Goal: Transaction & Acquisition: Purchase product/service

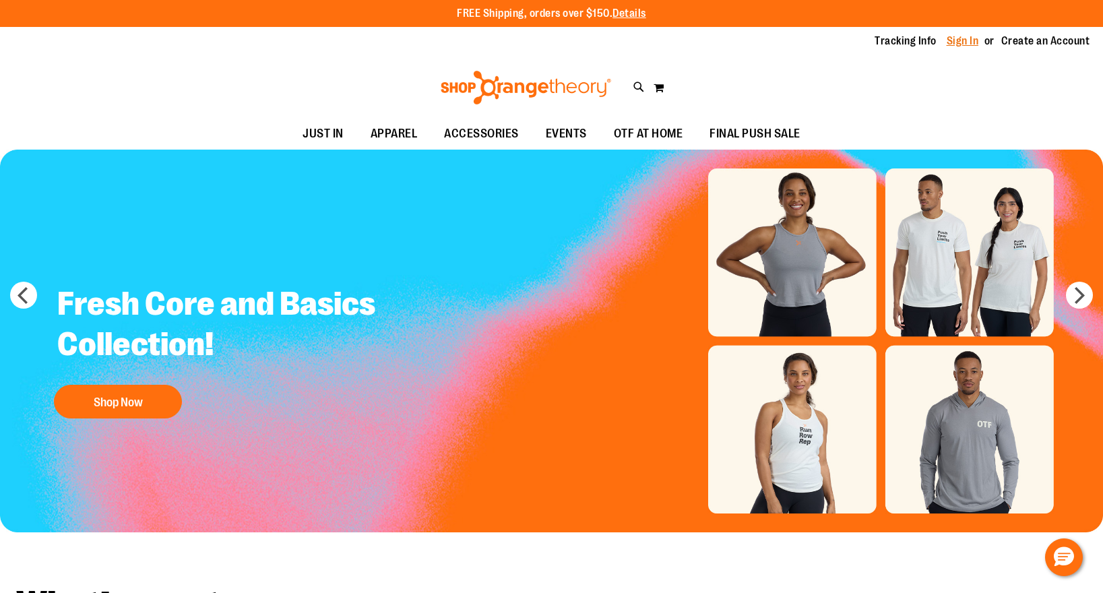
click at [970, 38] on link "Sign In" at bounding box center [963, 41] width 32 height 15
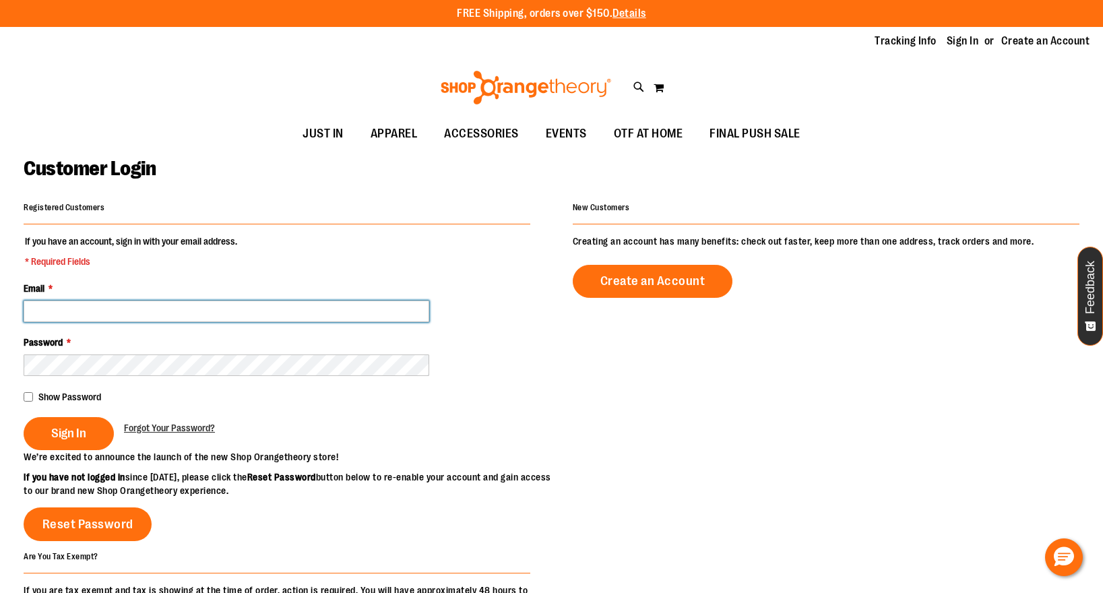
click at [88, 314] on input "Email *" at bounding box center [227, 312] width 406 height 22
type input "**********"
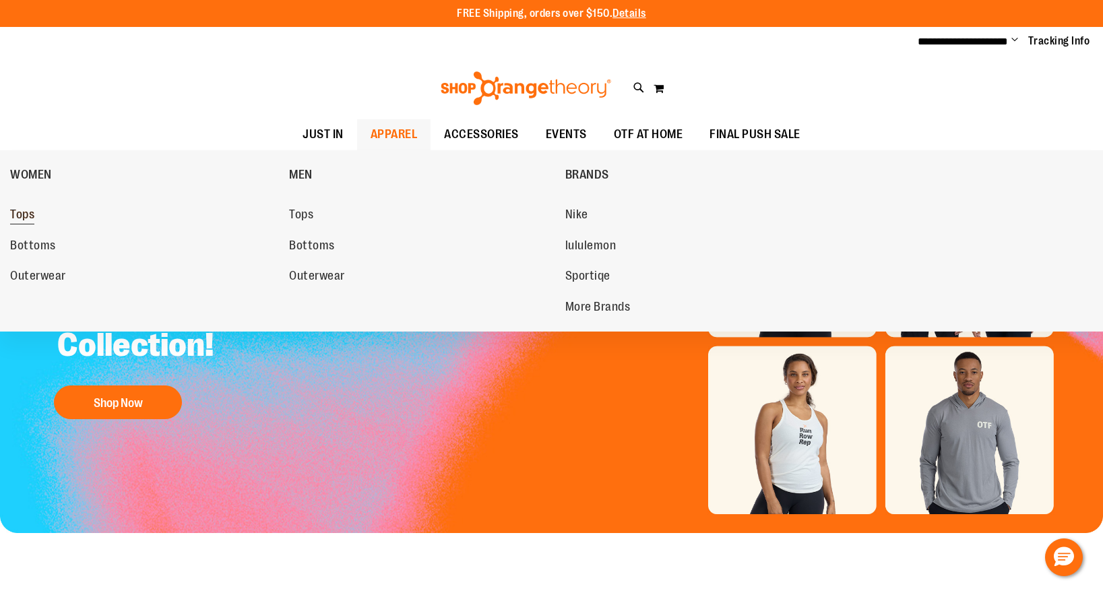
click at [24, 214] on span "Tops" at bounding box center [22, 216] width 24 height 17
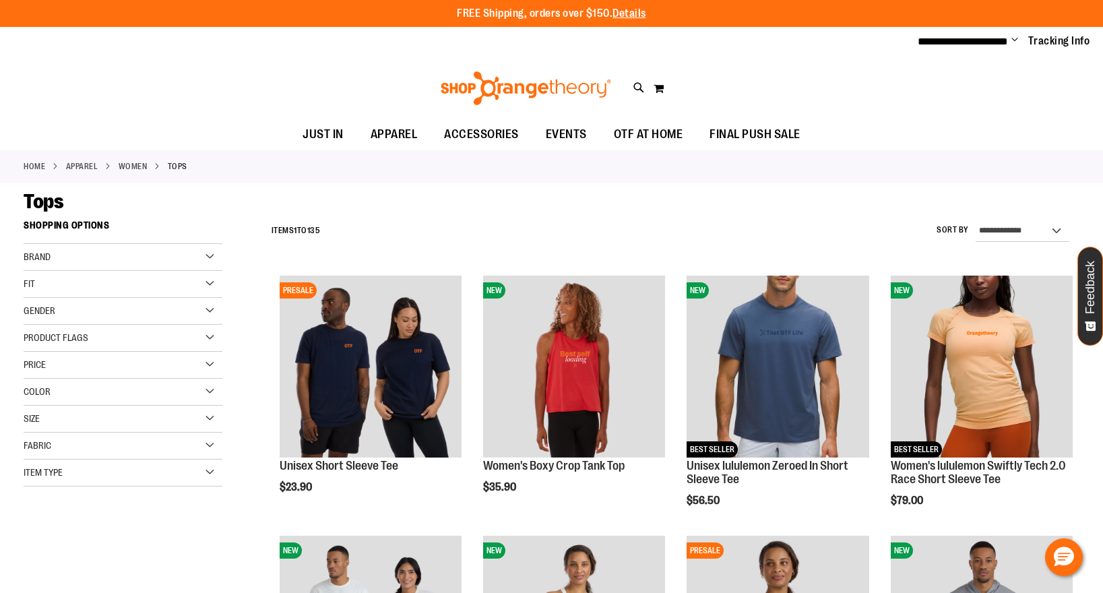
click at [212, 254] on div "Brand" at bounding box center [123, 257] width 199 height 27
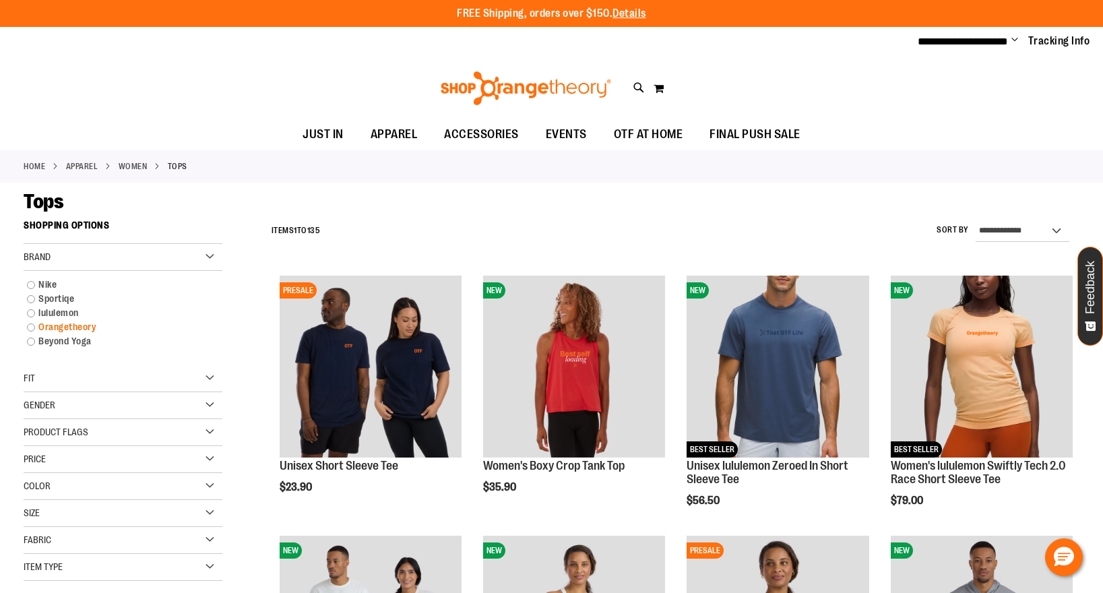
click at [33, 327] on link "Orangetheory" at bounding box center [115, 327] width 191 height 14
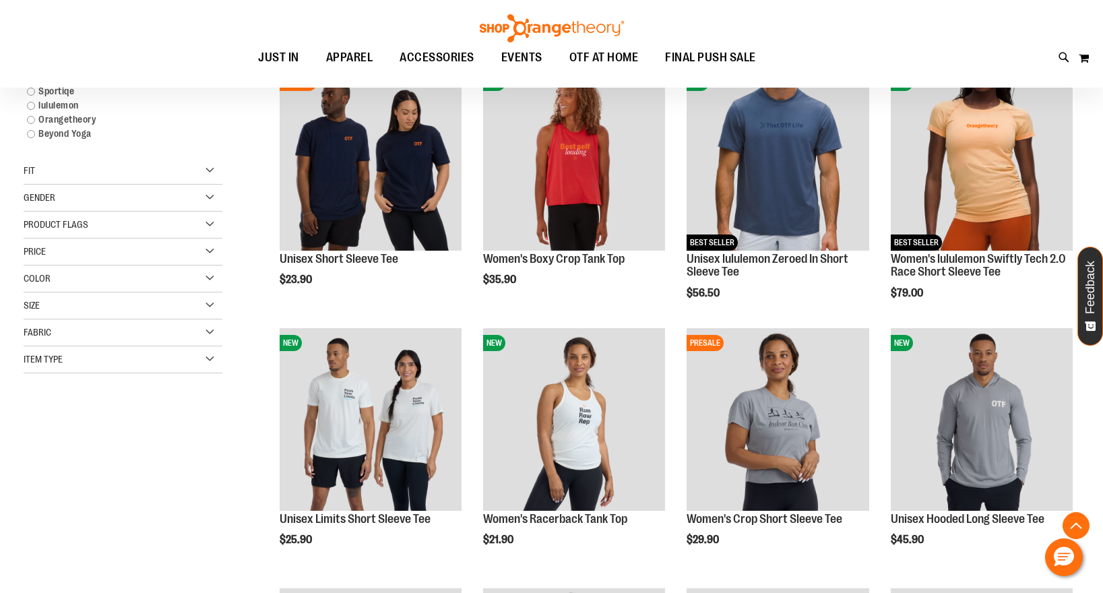
scroll to position [213, 0]
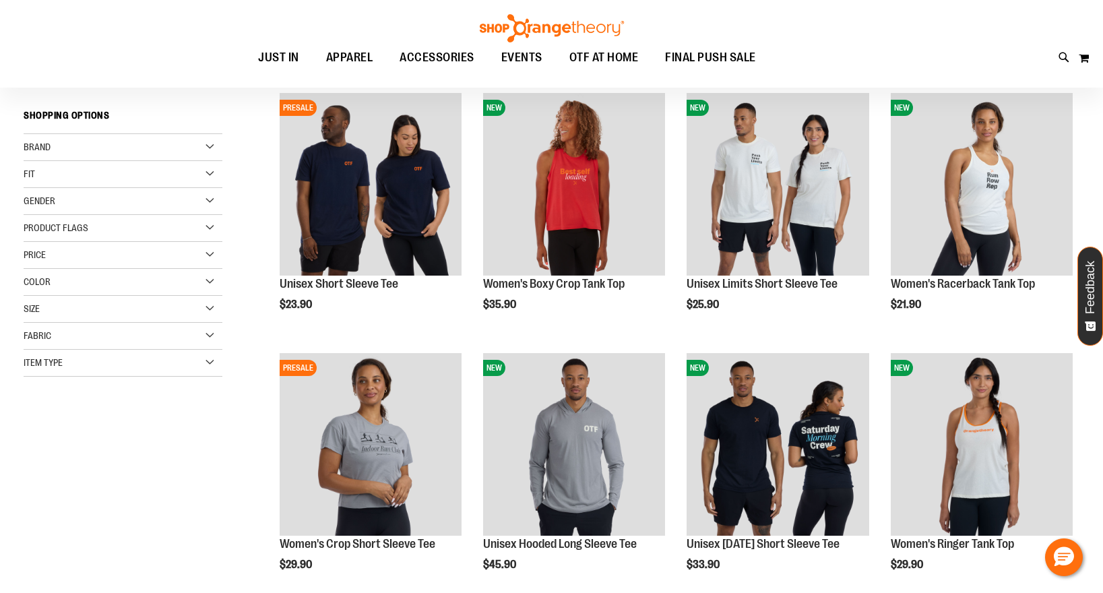
scroll to position [181, 0]
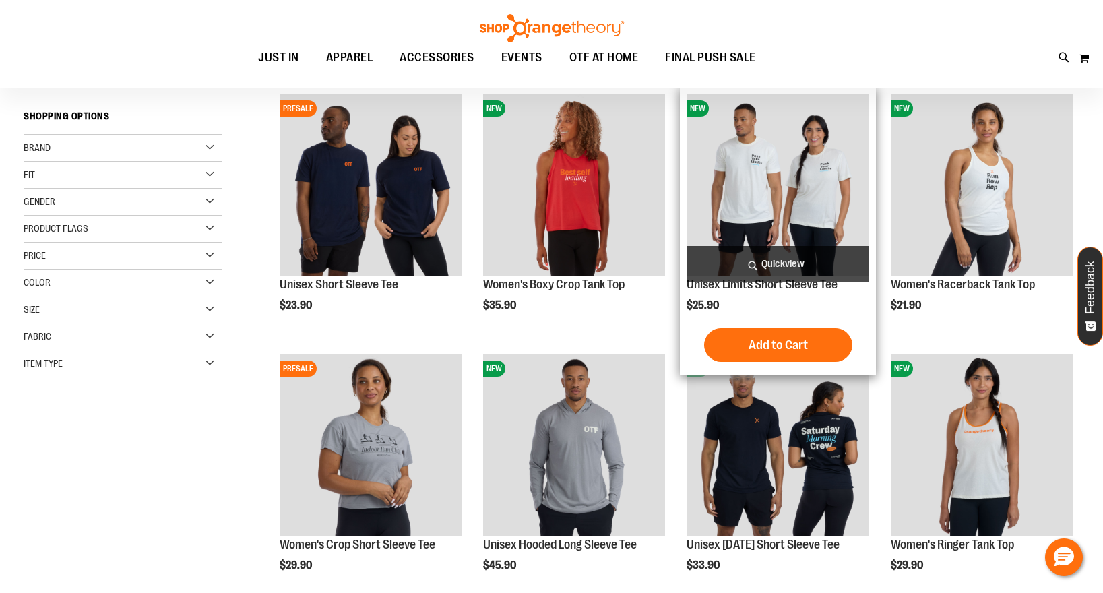
click at [796, 257] on span "Quickview" at bounding box center [778, 264] width 182 height 36
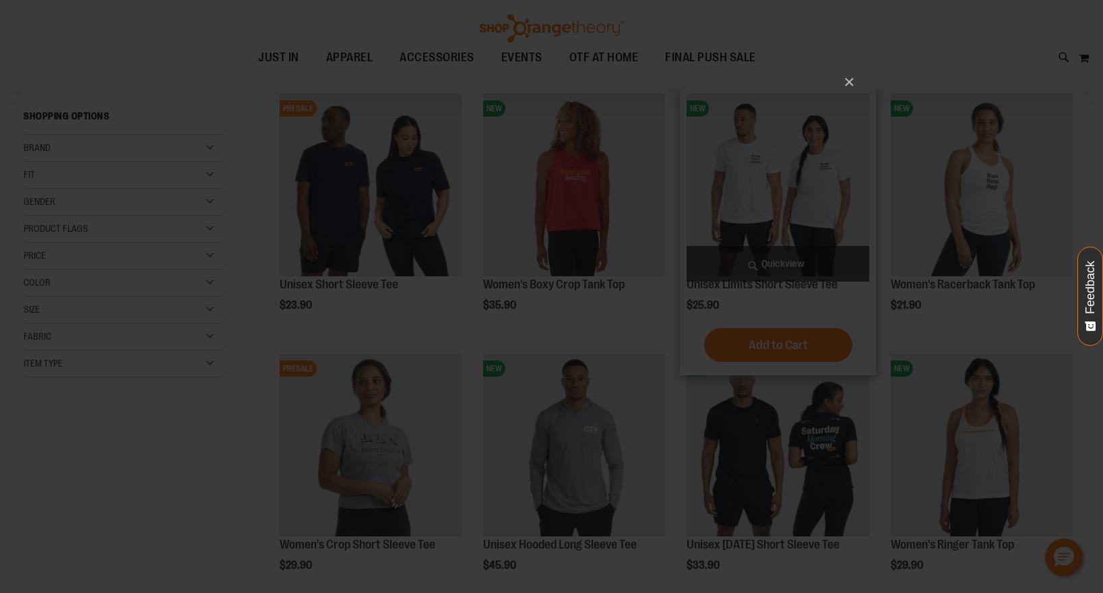
scroll to position [0, 0]
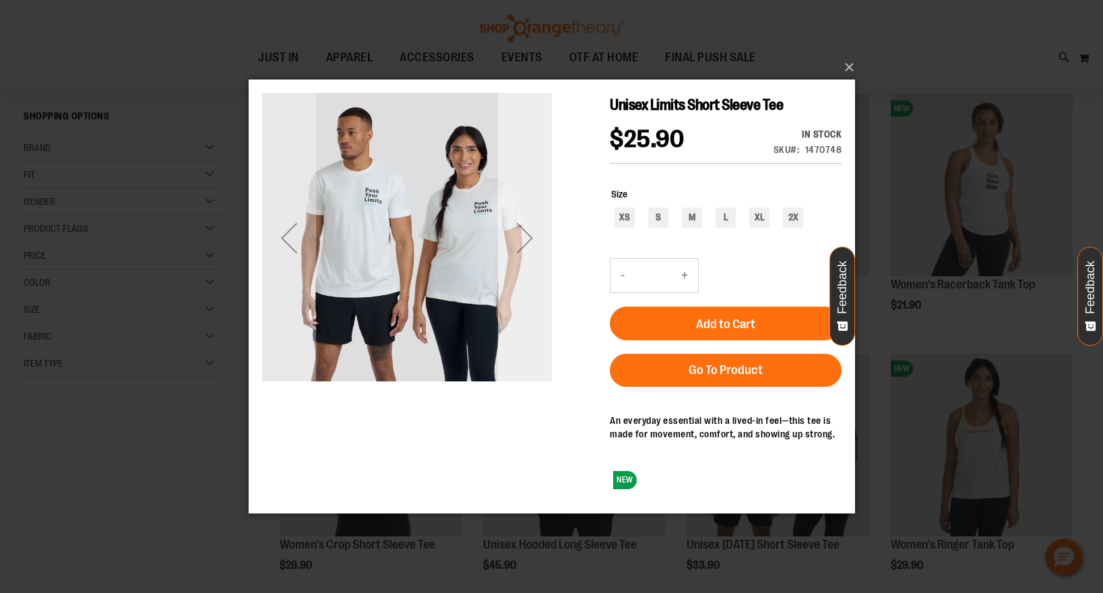
click at [526, 235] on div "Next" at bounding box center [524, 238] width 54 height 54
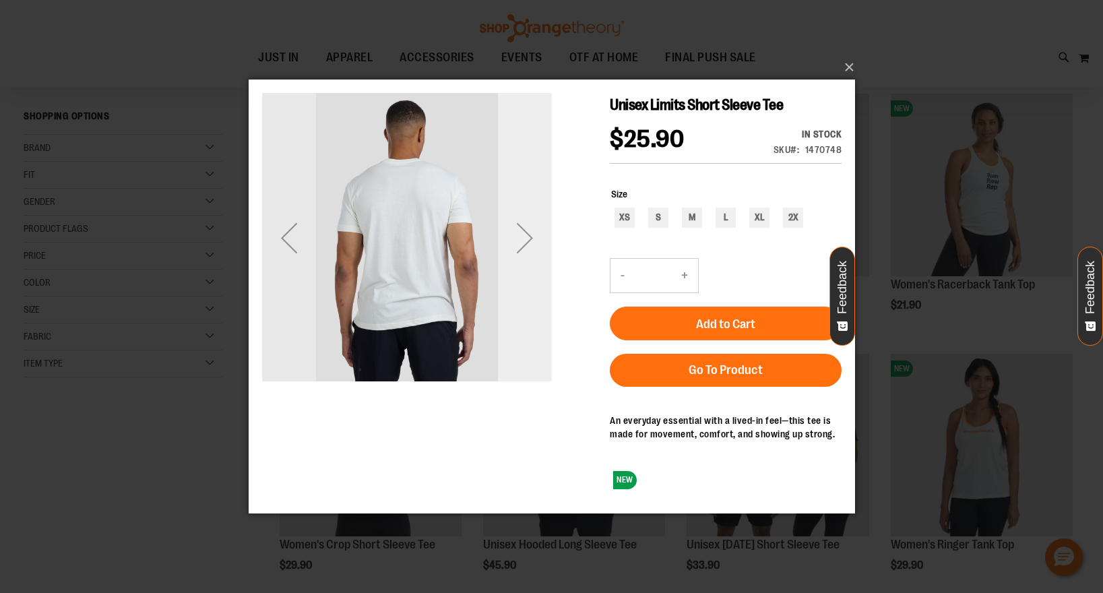
click at [537, 232] on div "Next" at bounding box center [524, 238] width 54 height 54
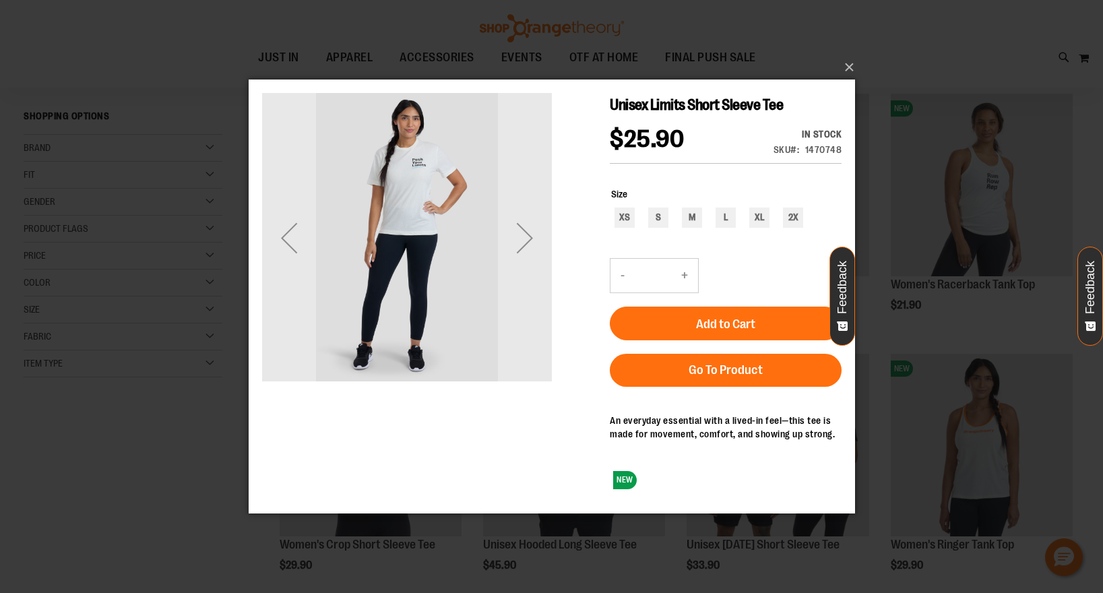
click at [415, 166] on img "carousel" at bounding box center [406, 237] width 290 height 290
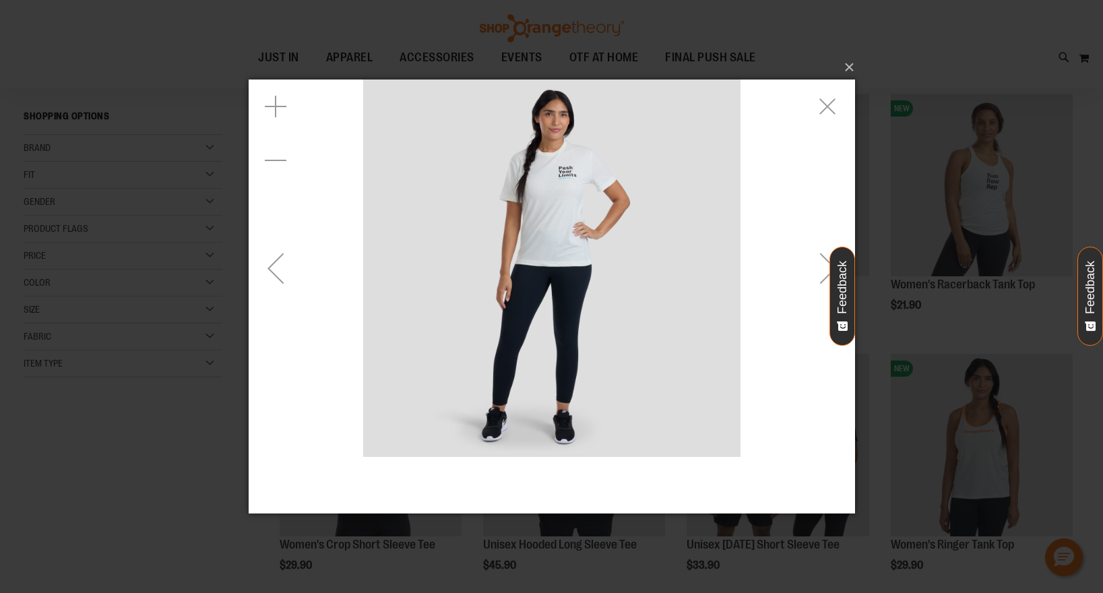
click at [280, 266] on div "Previous" at bounding box center [275, 268] width 54 height 54
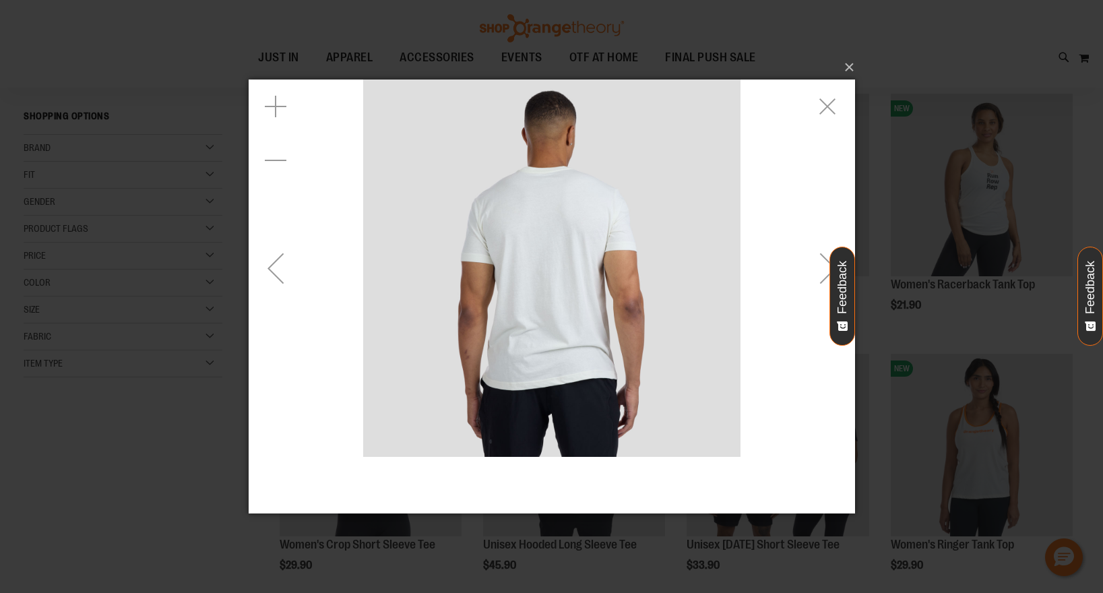
click at [280, 266] on div "Previous" at bounding box center [275, 268] width 54 height 54
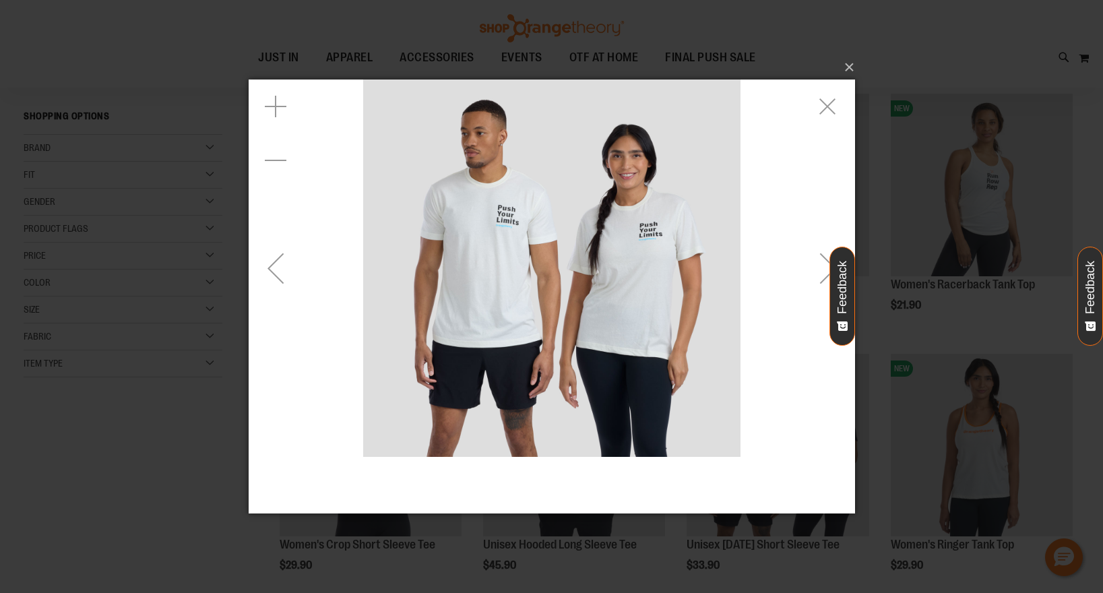
click at [839, 100] on div "Exit fullscreen" at bounding box center [828, 107] width 54 height 54
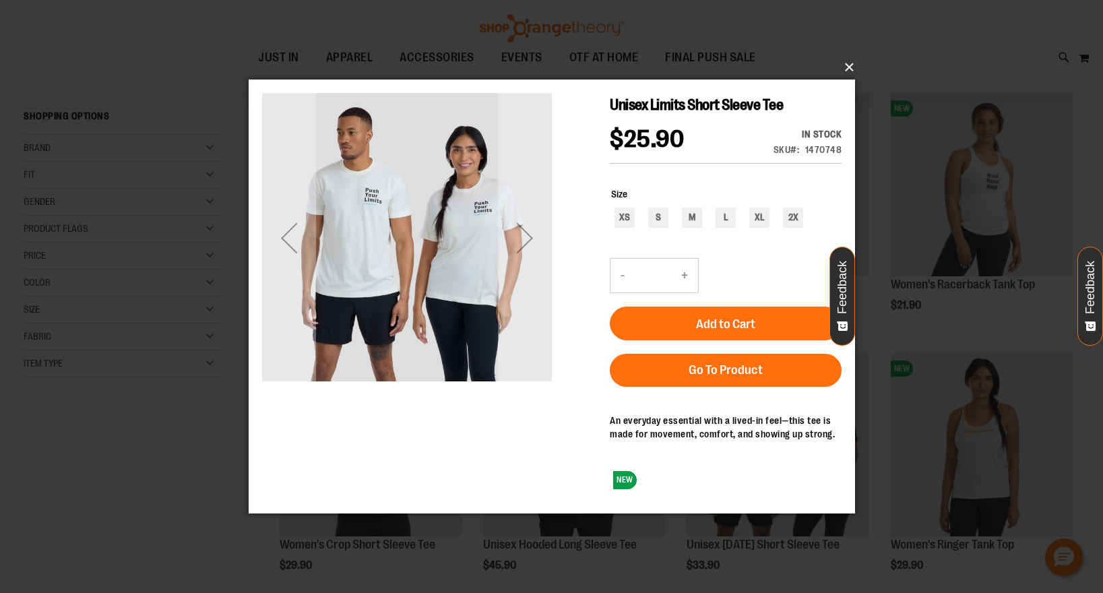
click at [848, 65] on button "×" at bounding box center [556, 68] width 606 height 30
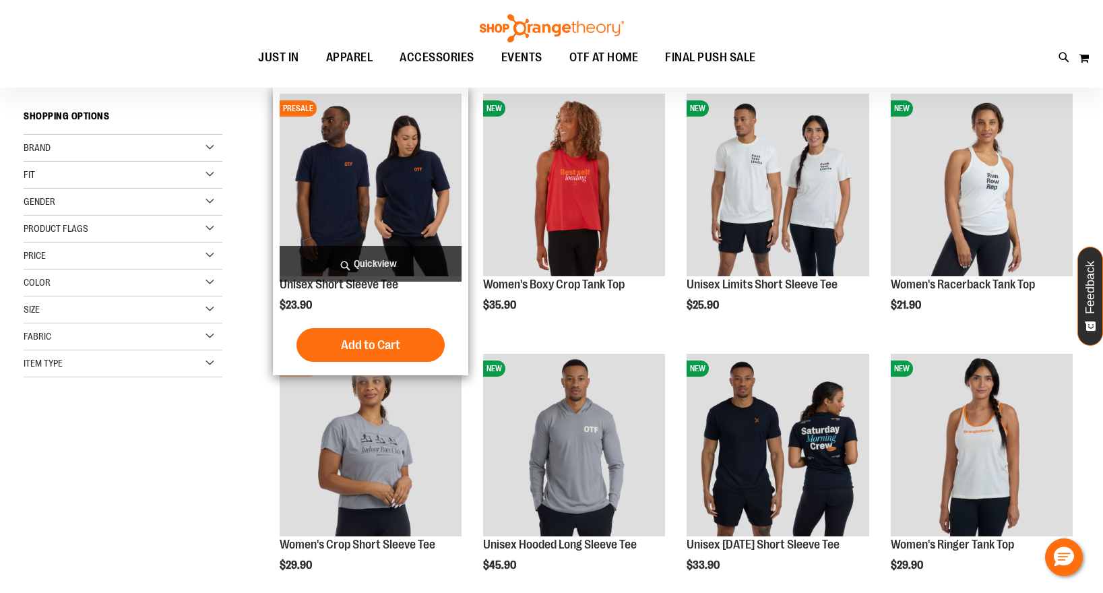
click at [366, 251] on span "Quickview" at bounding box center [371, 264] width 182 height 36
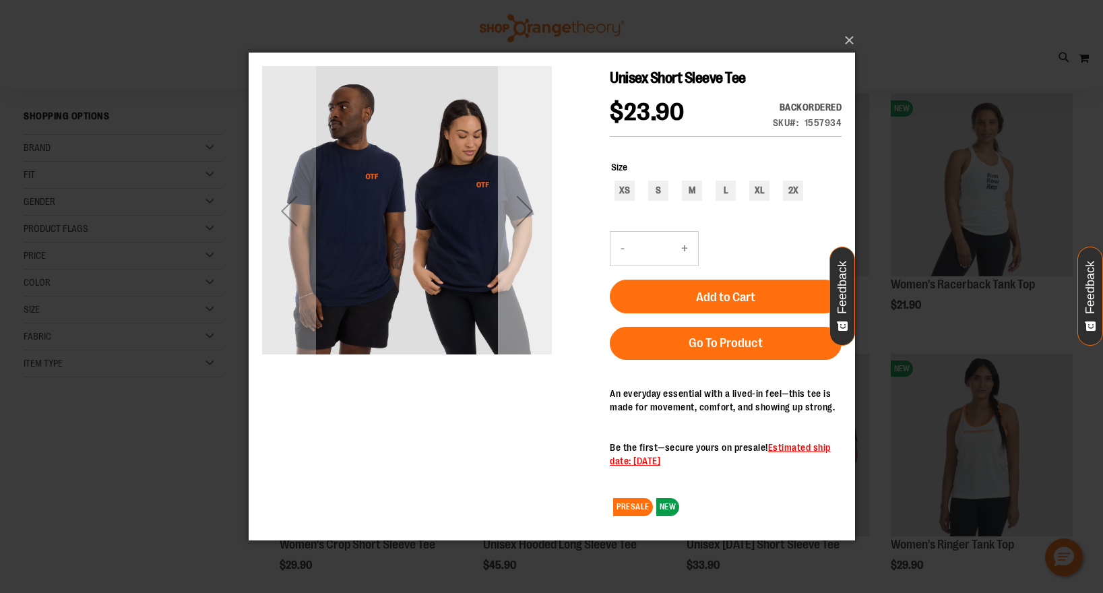
click at [516, 212] on div "Next" at bounding box center [524, 211] width 54 height 54
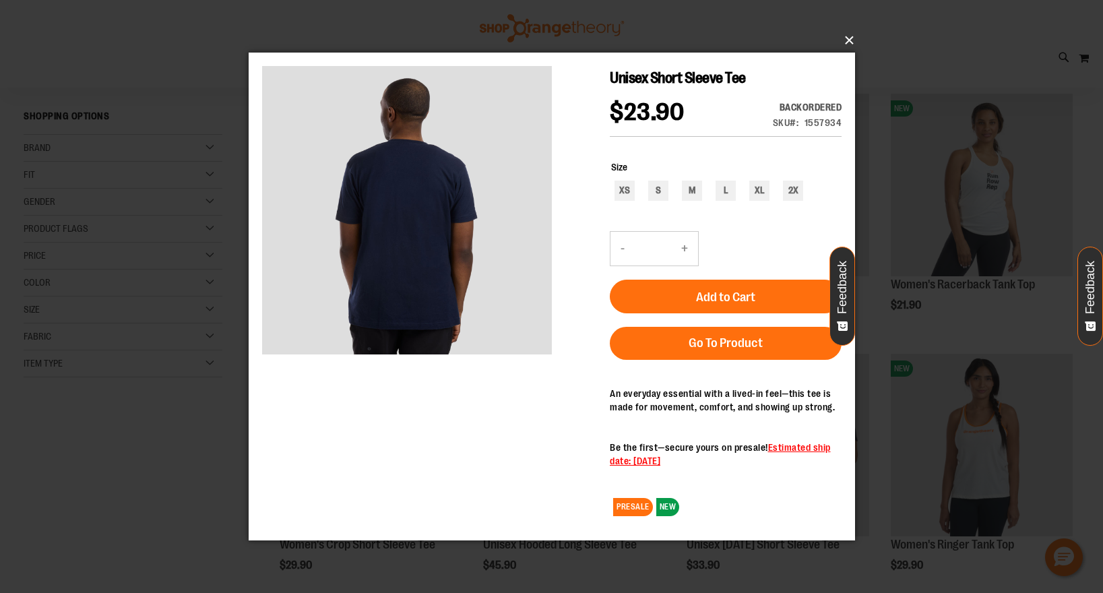
click at [853, 36] on button "×" at bounding box center [556, 41] width 606 height 30
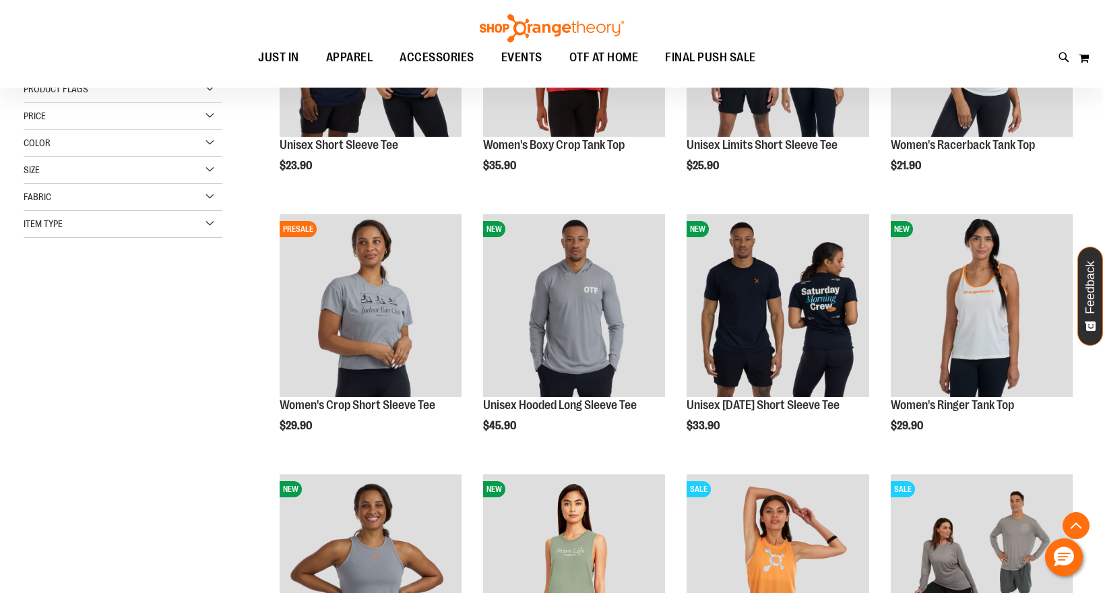
scroll to position [348, 0]
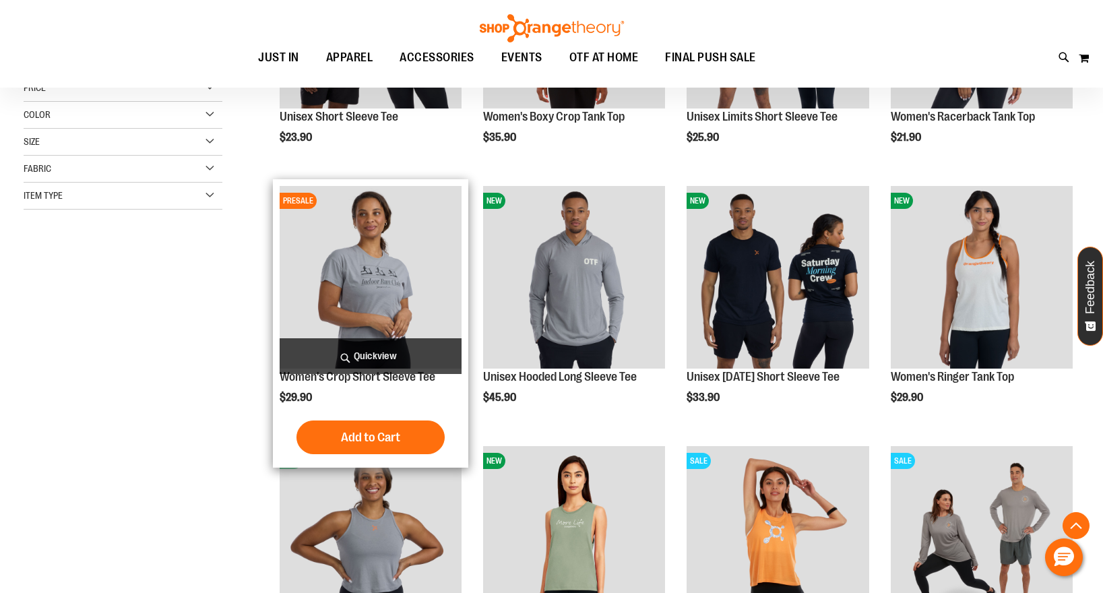
click at [392, 348] on span "Quickview" at bounding box center [371, 356] width 182 height 36
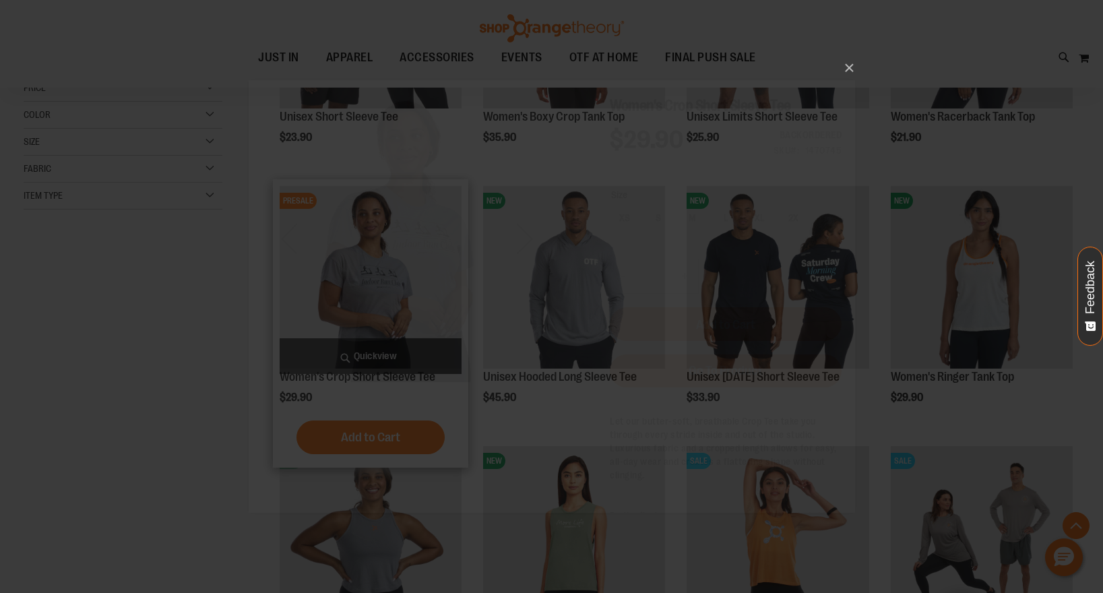
scroll to position [0, 0]
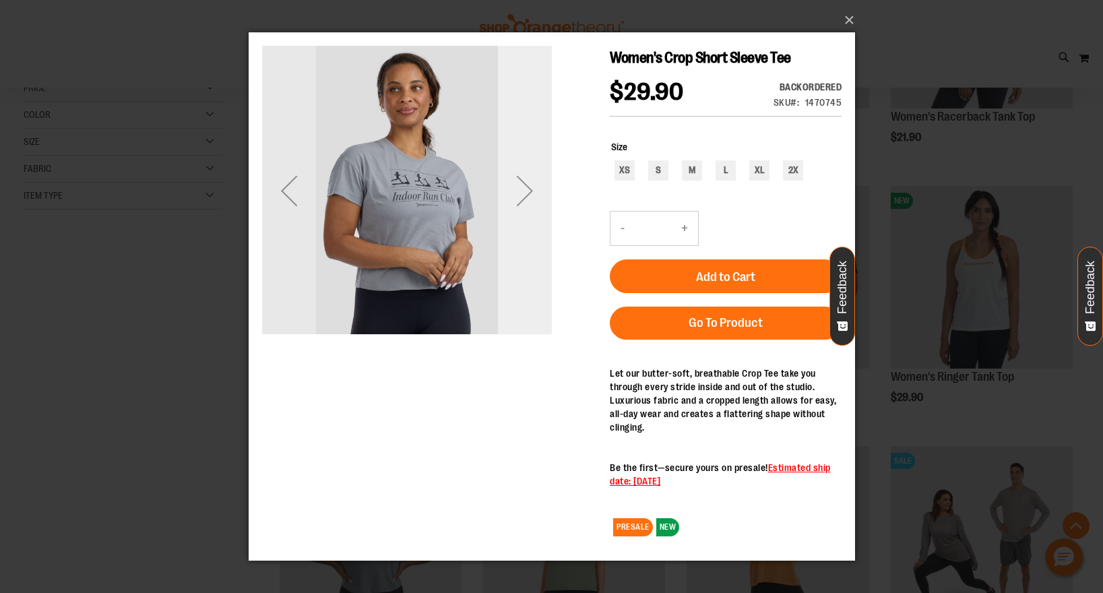
click at [532, 185] on div "Next" at bounding box center [524, 191] width 54 height 54
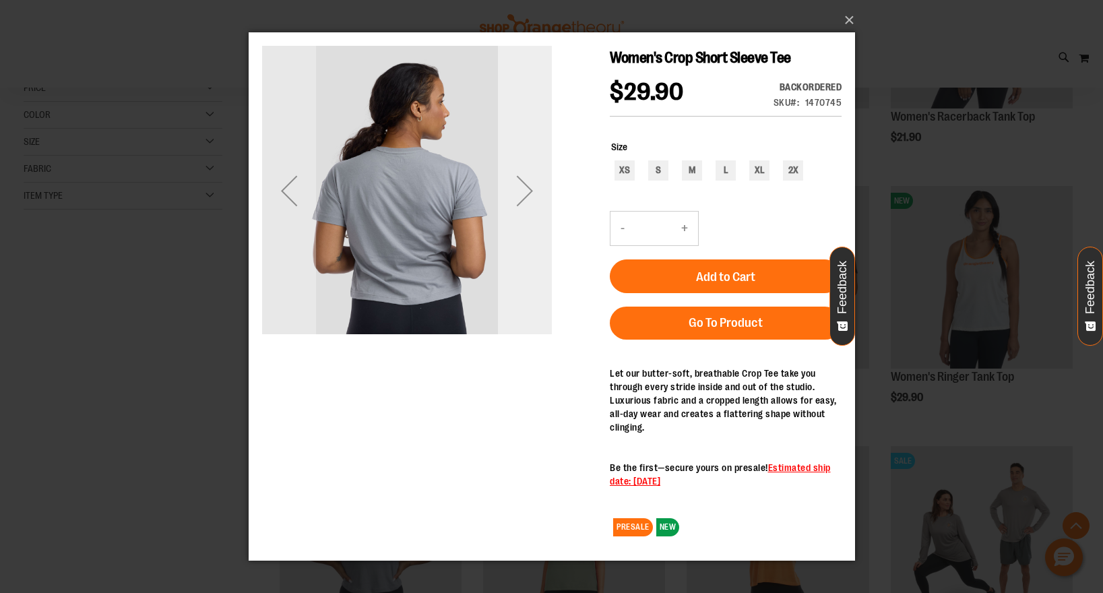
click at [532, 185] on div "Next" at bounding box center [524, 191] width 54 height 54
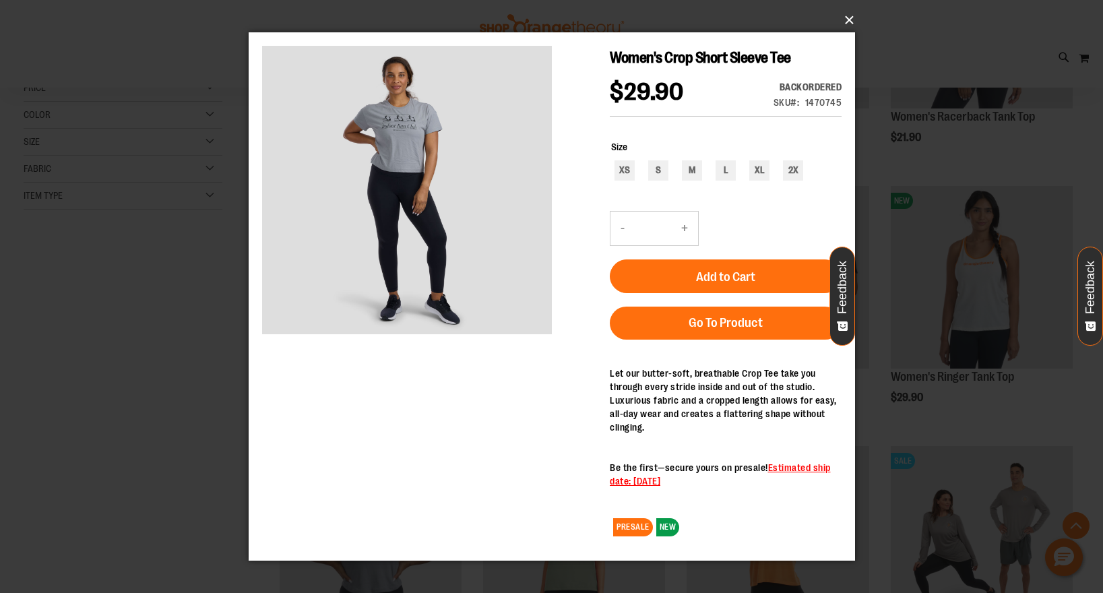
click at [854, 20] on button "×" at bounding box center [556, 20] width 606 height 30
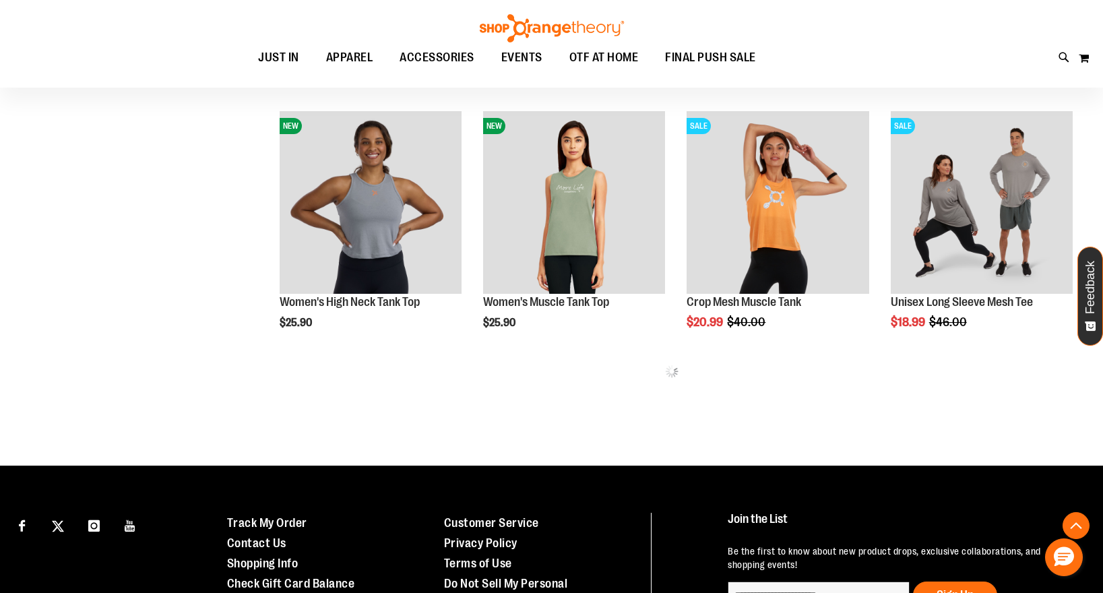
scroll to position [723, 0]
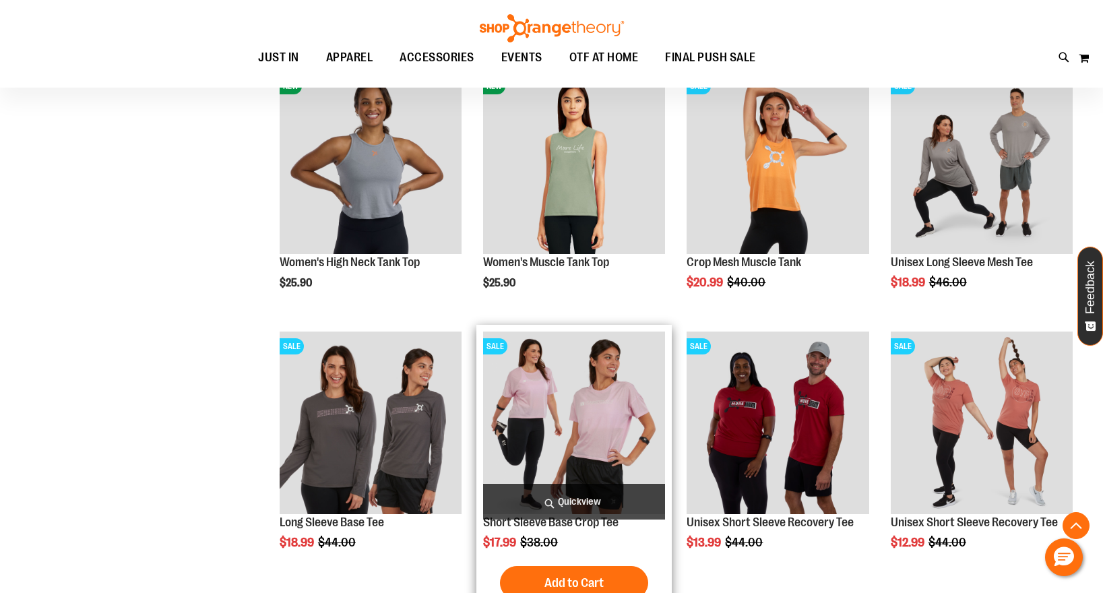
click at [573, 496] on span "Quickview" at bounding box center [574, 502] width 182 height 36
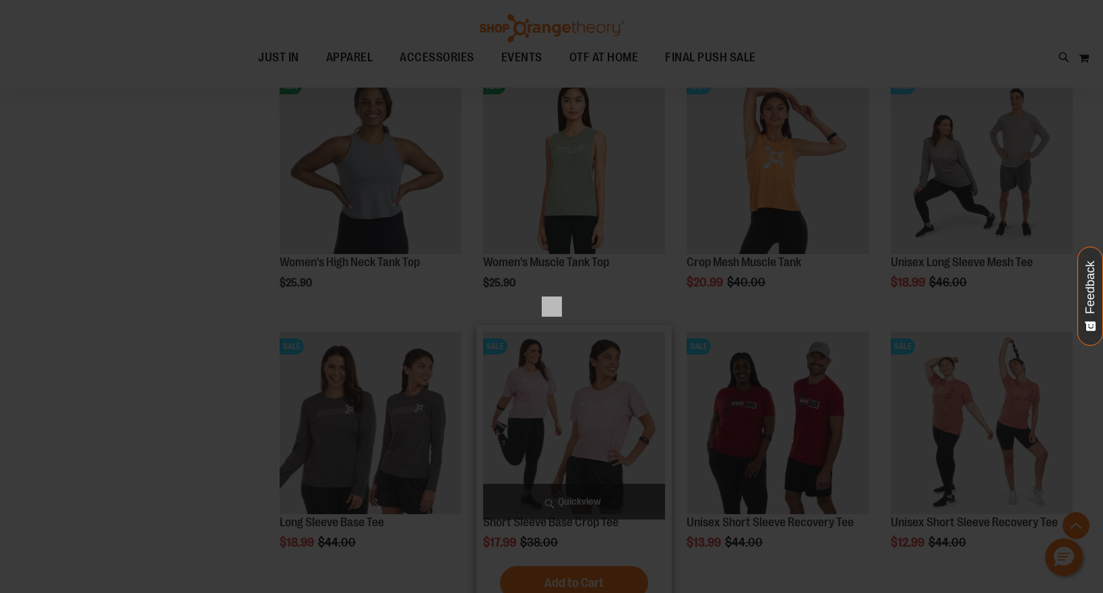
scroll to position [0, 0]
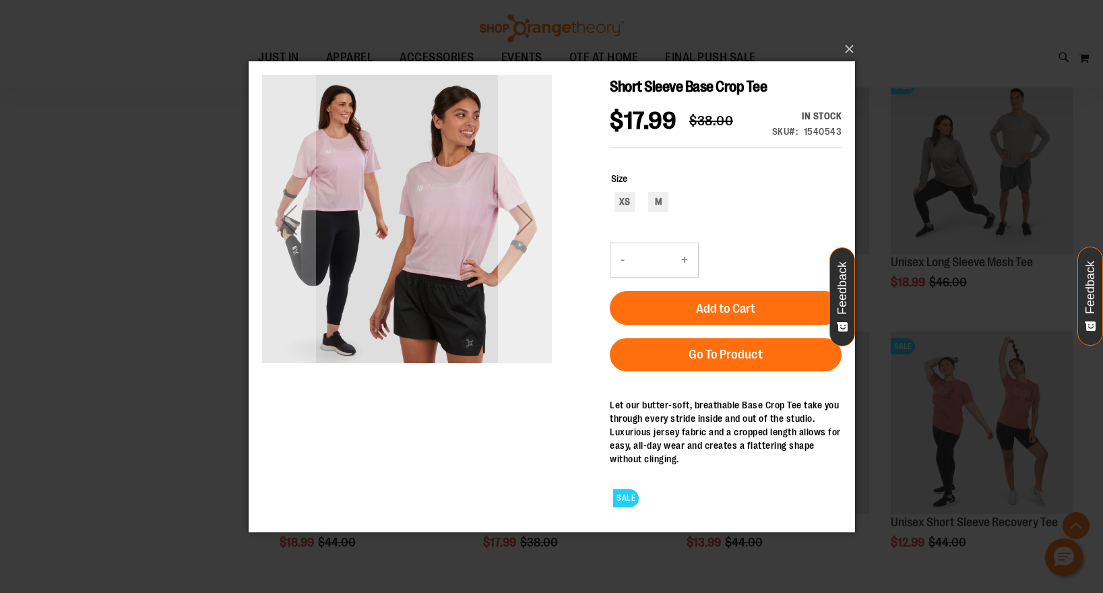
click at [513, 233] on div "Next" at bounding box center [524, 219] width 54 height 54
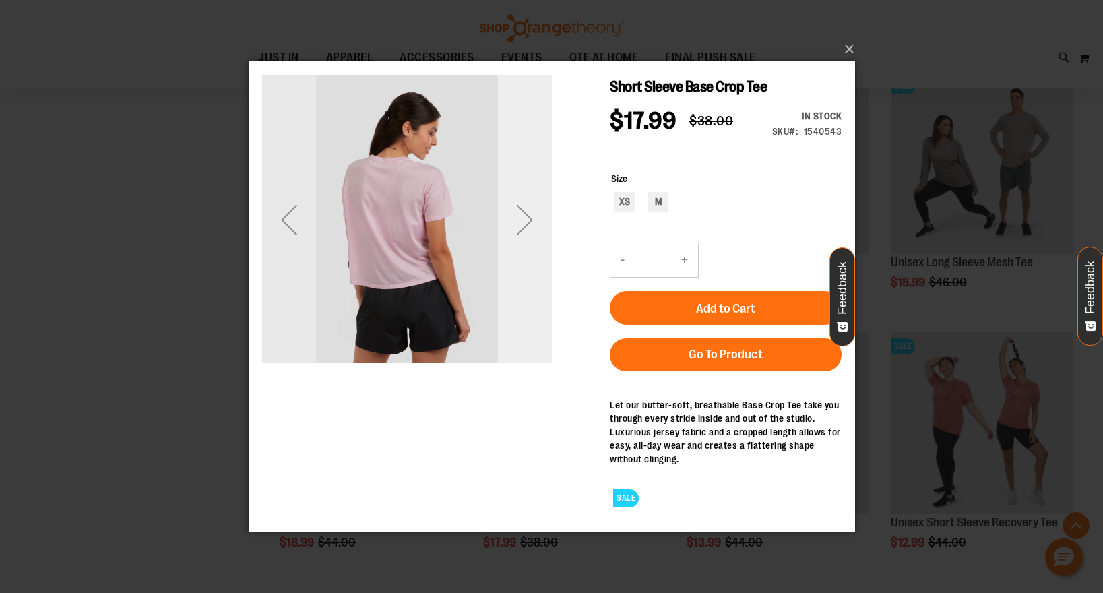
click at [524, 227] on div "Next" at bounding box center [524, 219] width 54 height 54
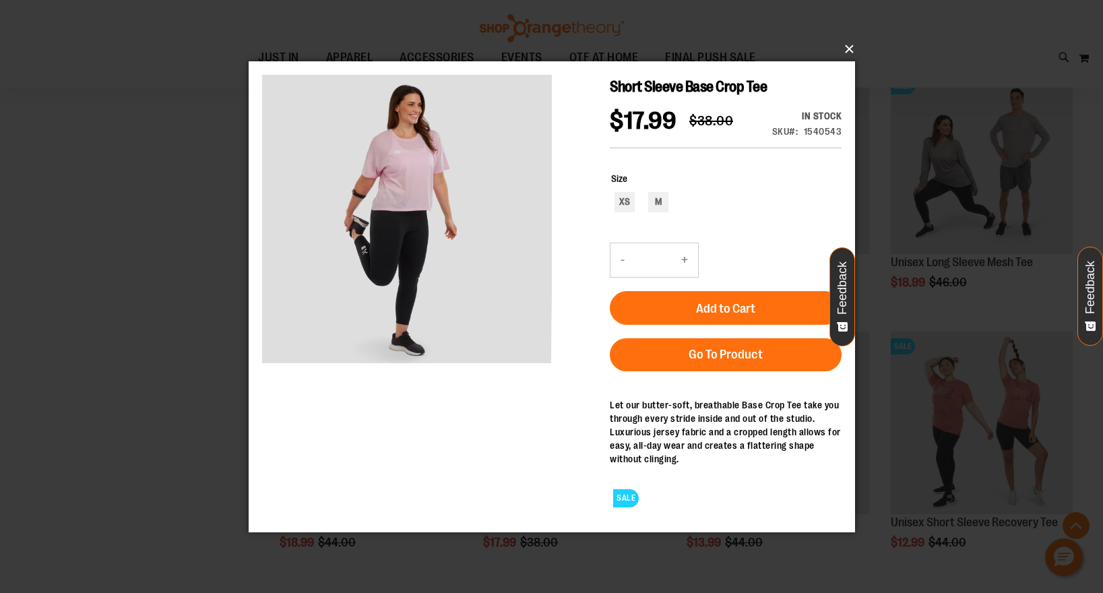
click at [852, 49] on button "×" at bounding box center [556, 49] width 606 height 30
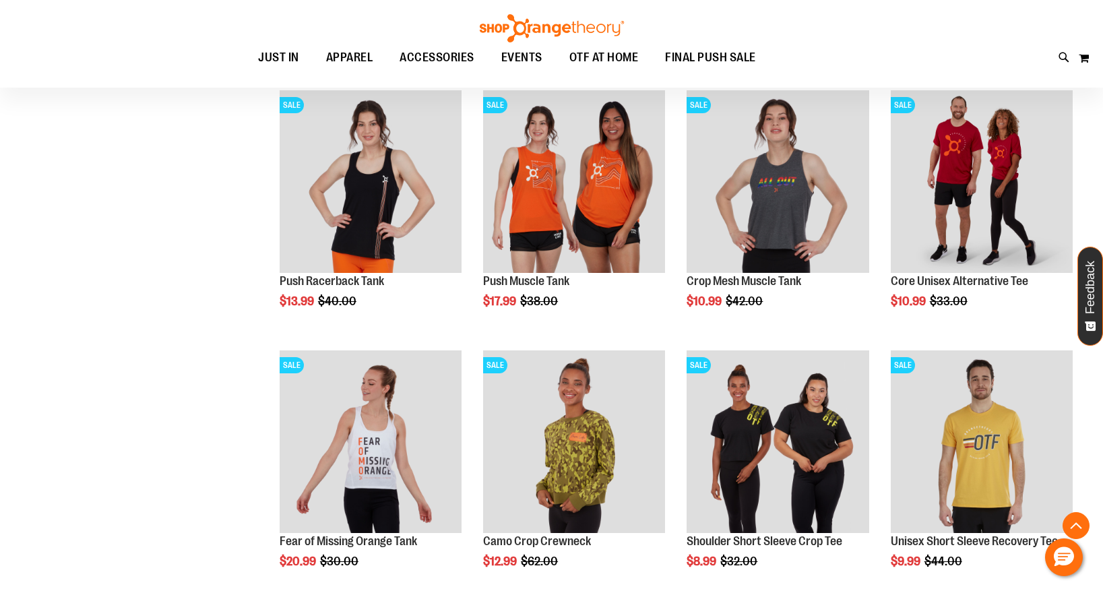
scroll to position [1746, 0]
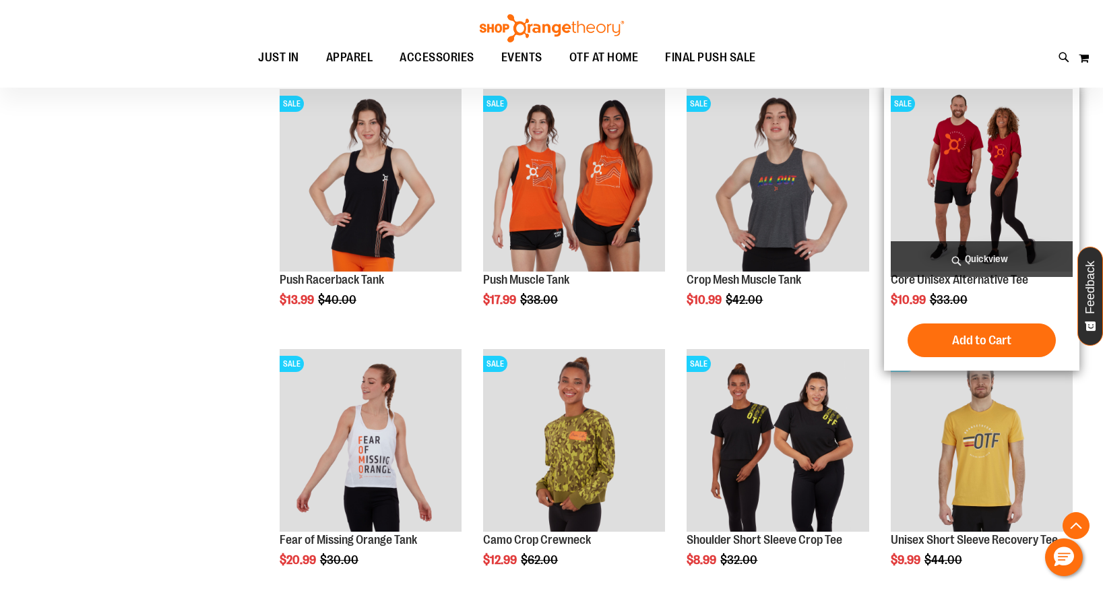
click at [999, 259] on span "Quickview" at bounding box center [982, 259] width 182 height 36
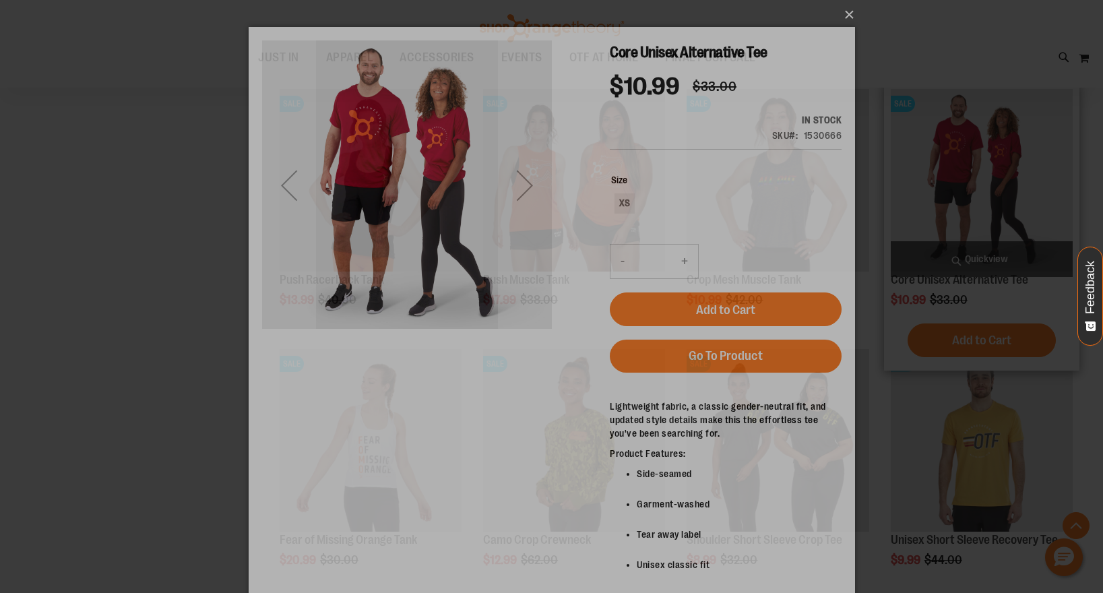
scroll to position [0, 0]
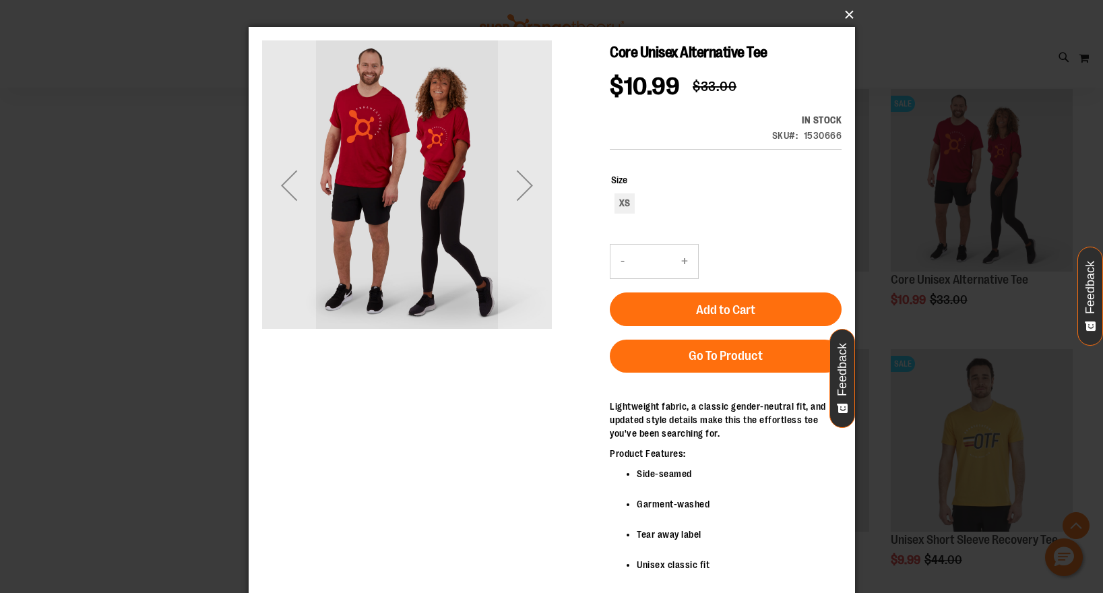
click at [845, 15] on button "×" at bounding box center [556, 15] width 606 height 30
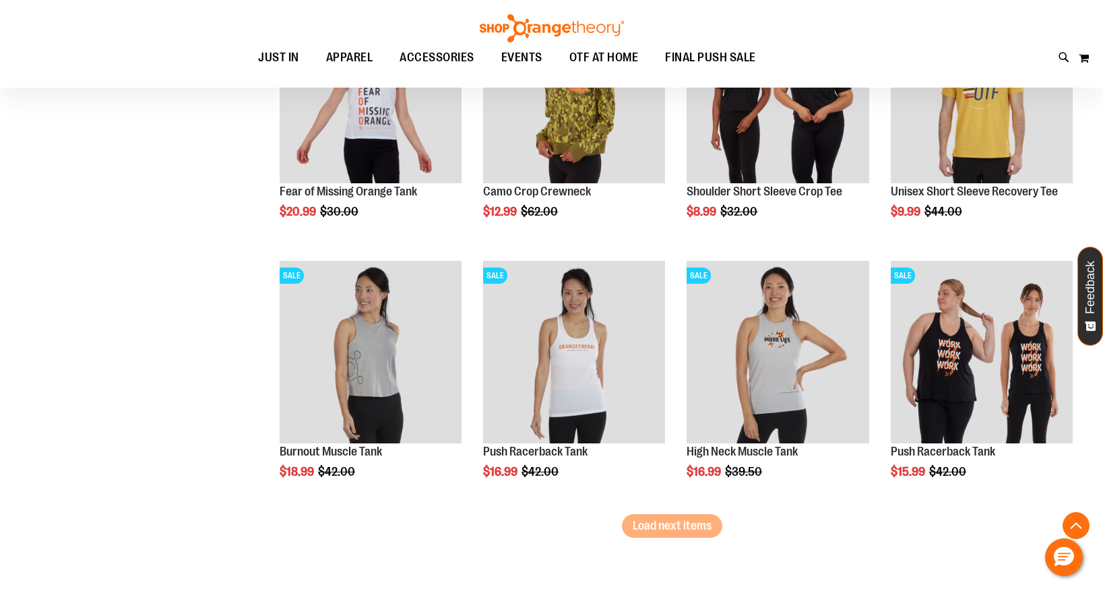
scroll to position [2129, 0]
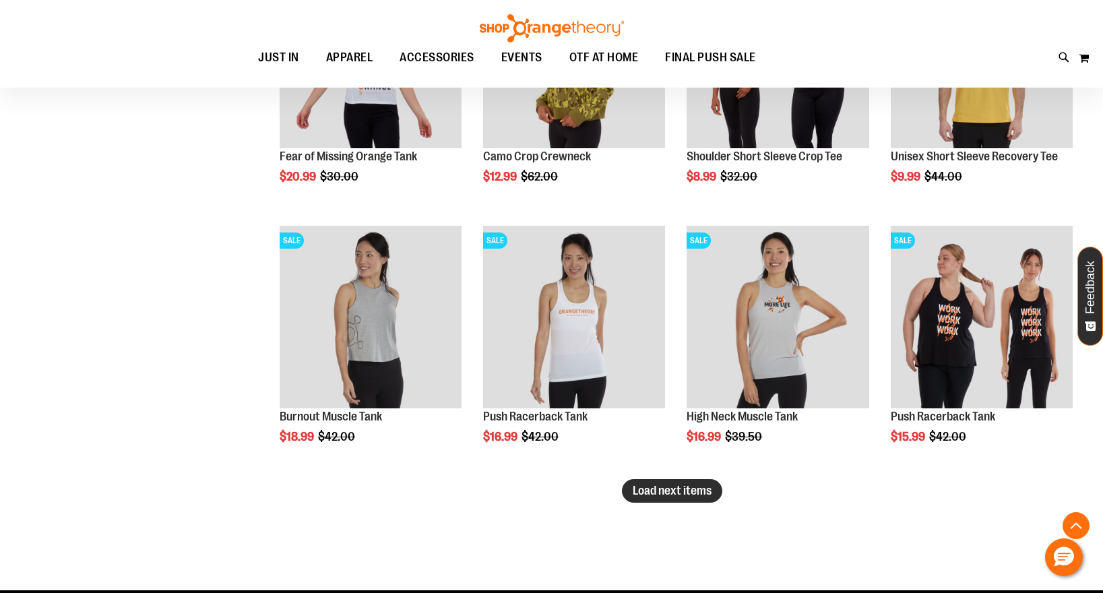
click at [697, 499] on button "Load next items" at bounding box center [672, 491] width 100 height 24
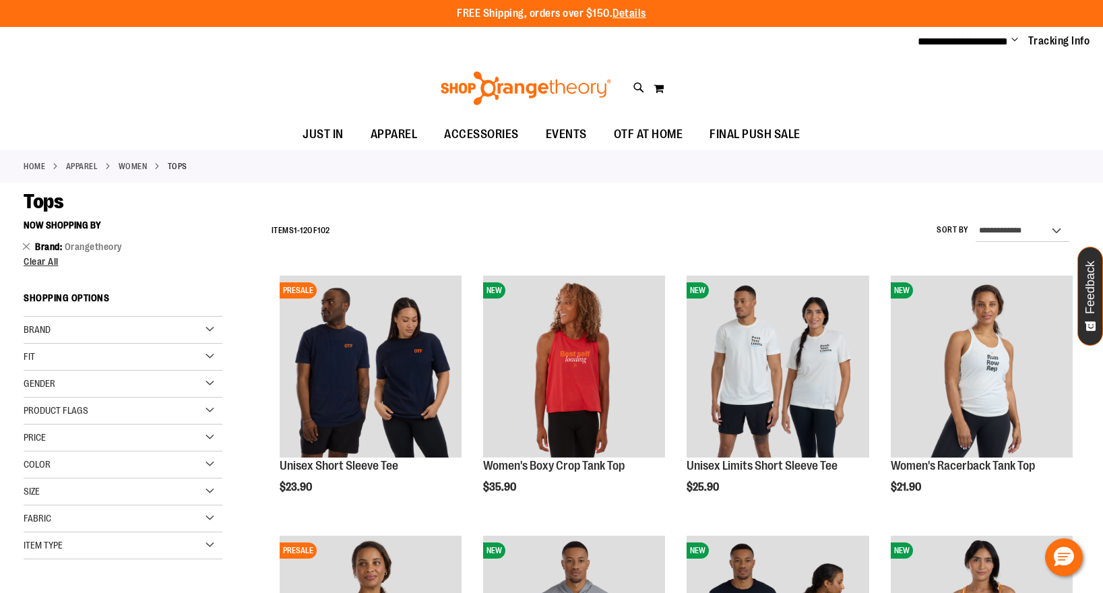
click at [205, 381] on div "Gender" at bounding box center [123, 384] width 199 height 27
click at [32, 425] on link "Unisex 34 items" at bounding box center [115, 425] width 191 height 14
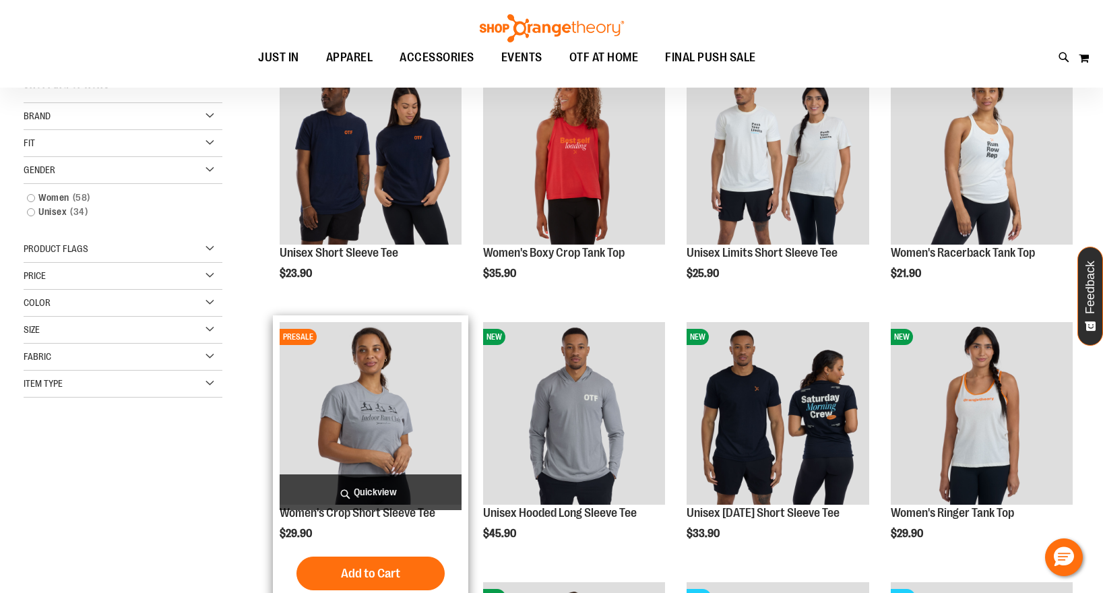
scroll to position [213, 0]
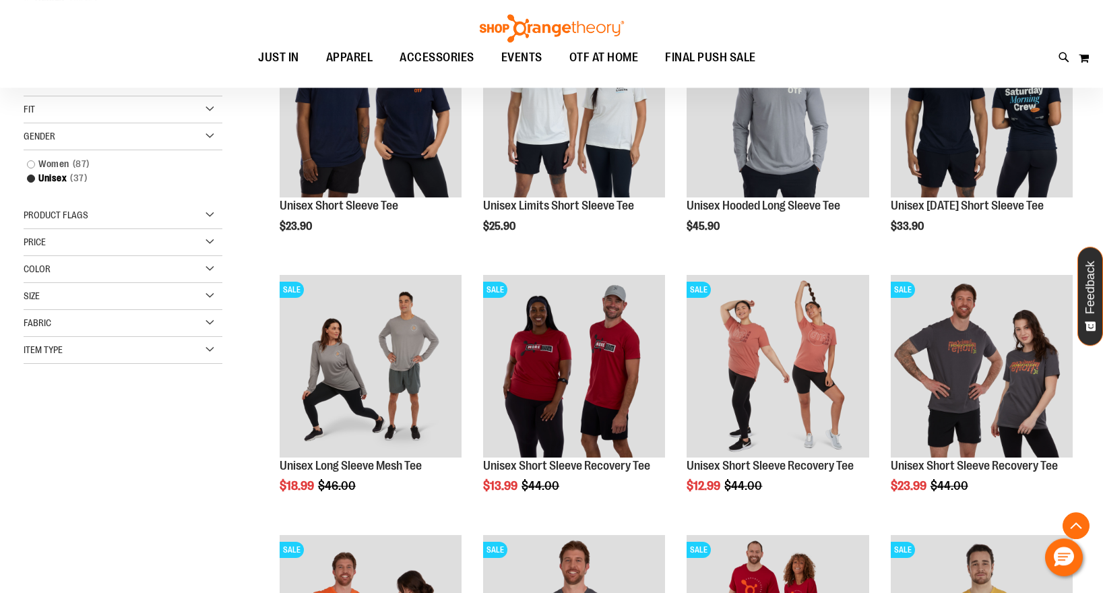
scroll to position [330, 0]
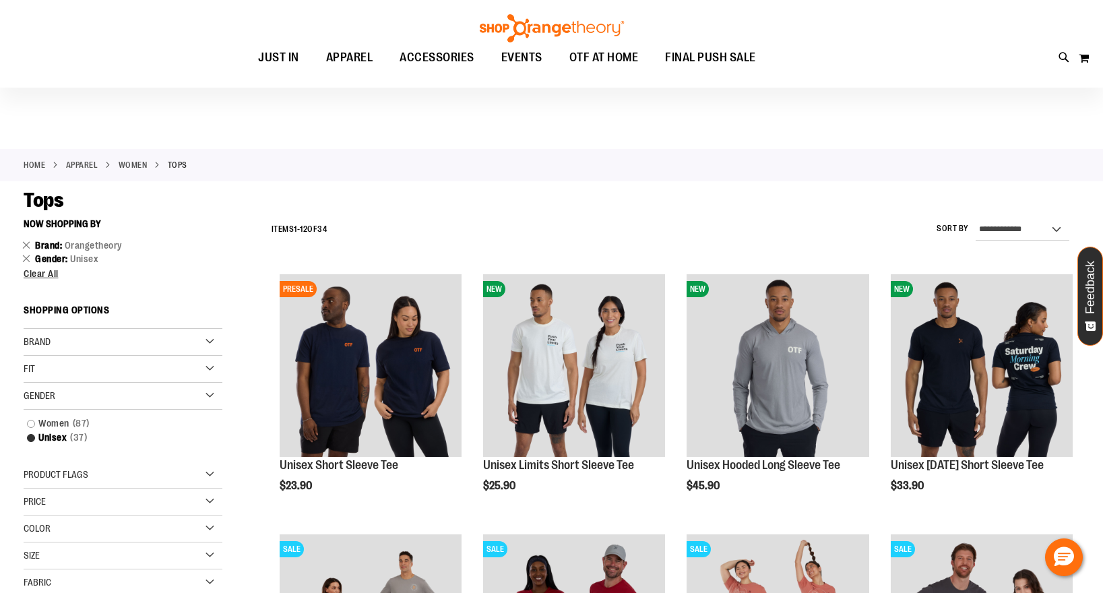
scroll to position [18, 0]
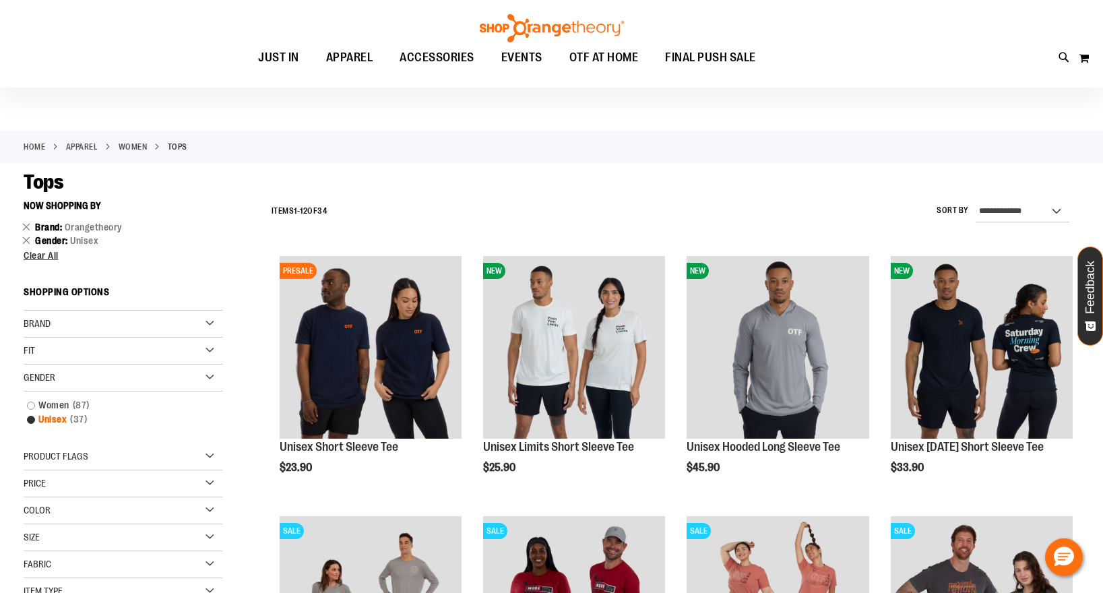
click at [33, 419] on link "Unisex 37 items" at bounding box center [115, 419] width 191 height 14
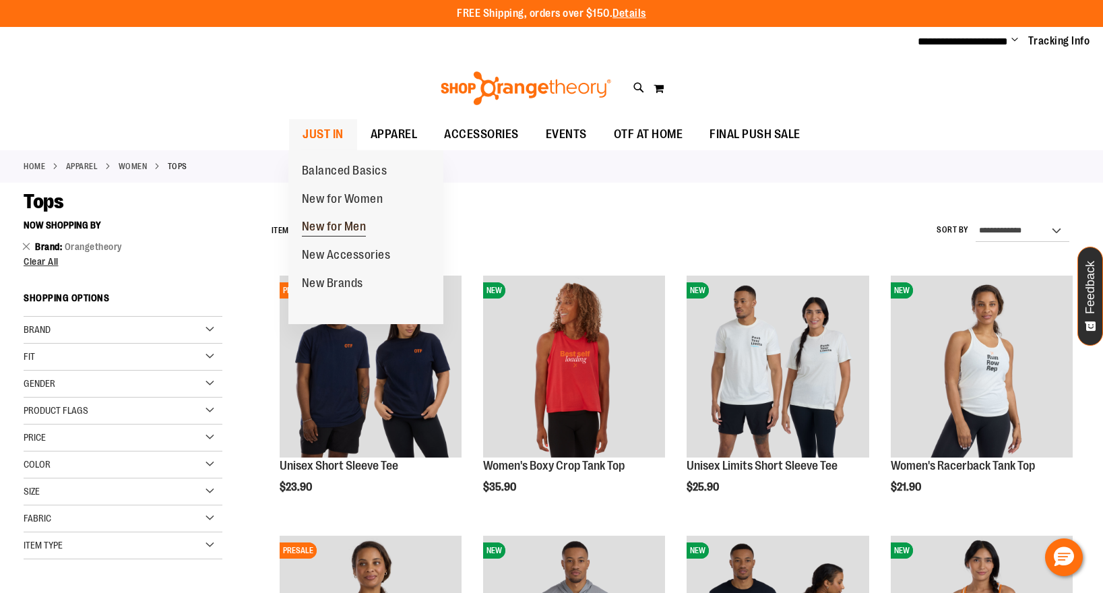
click at [323, 229] on span "New for Men" at bounding box center [334, 228] width 65 height 17
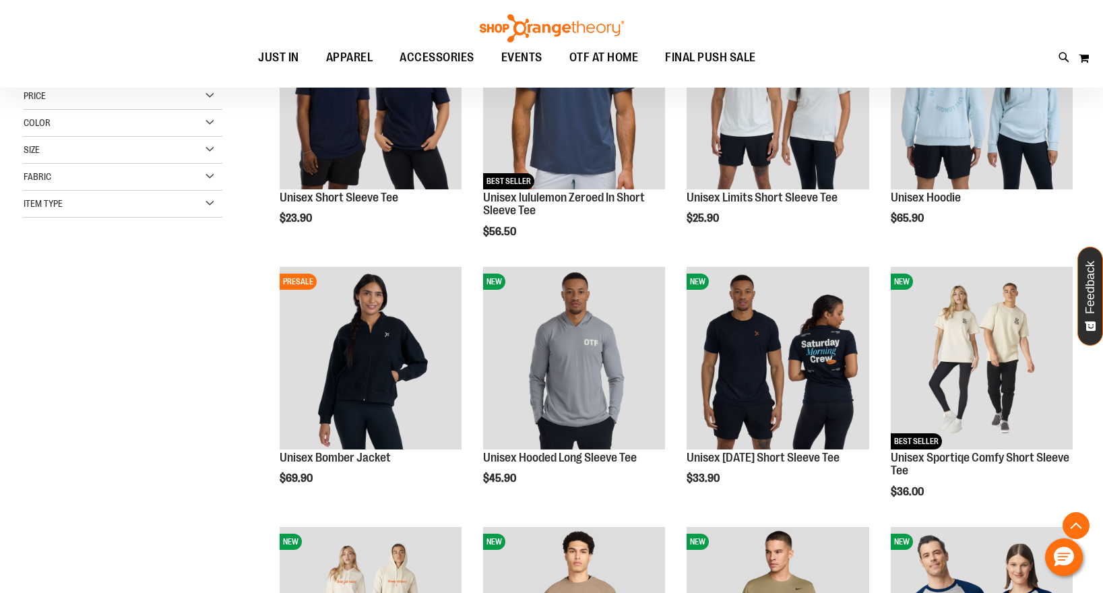
scroll to position [274, 0]
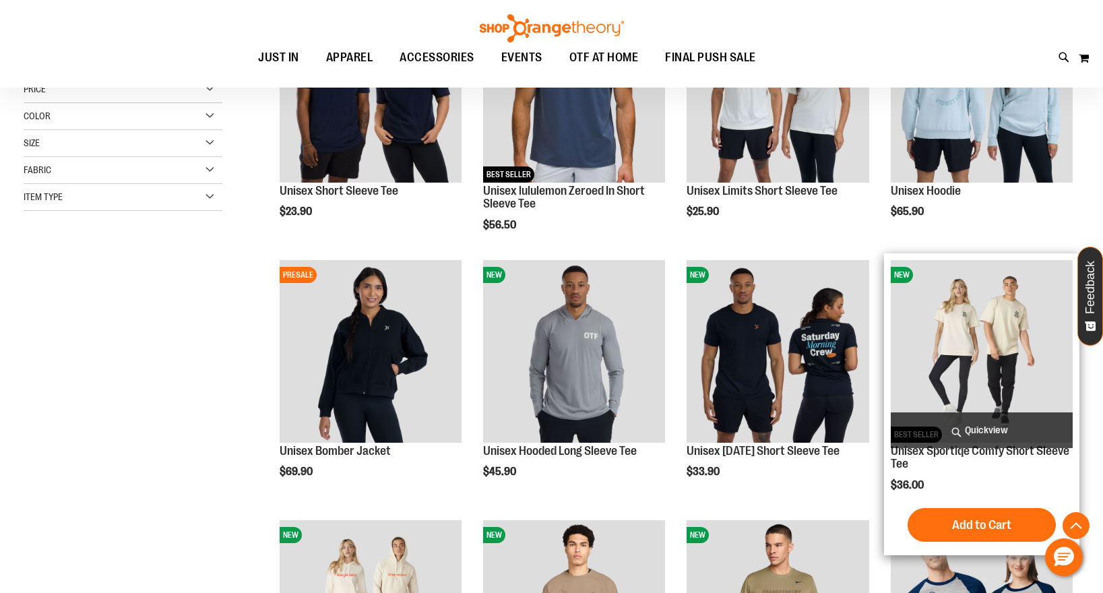
click at [1009, 374] on img "product" at bounding box center [982, 351] width 182 height 182
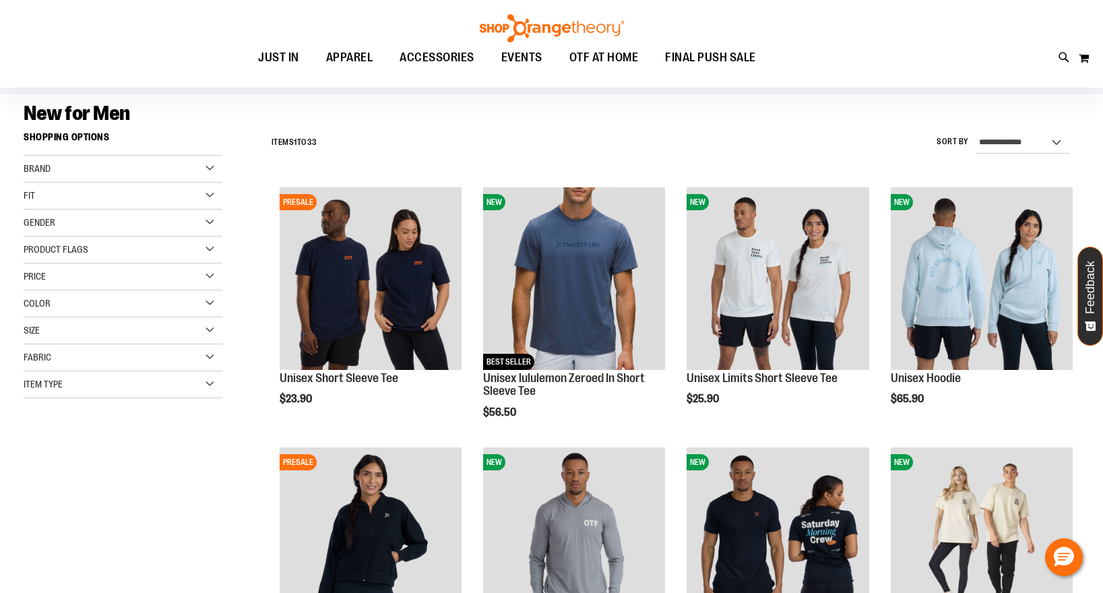
scroll to position [46, 0]
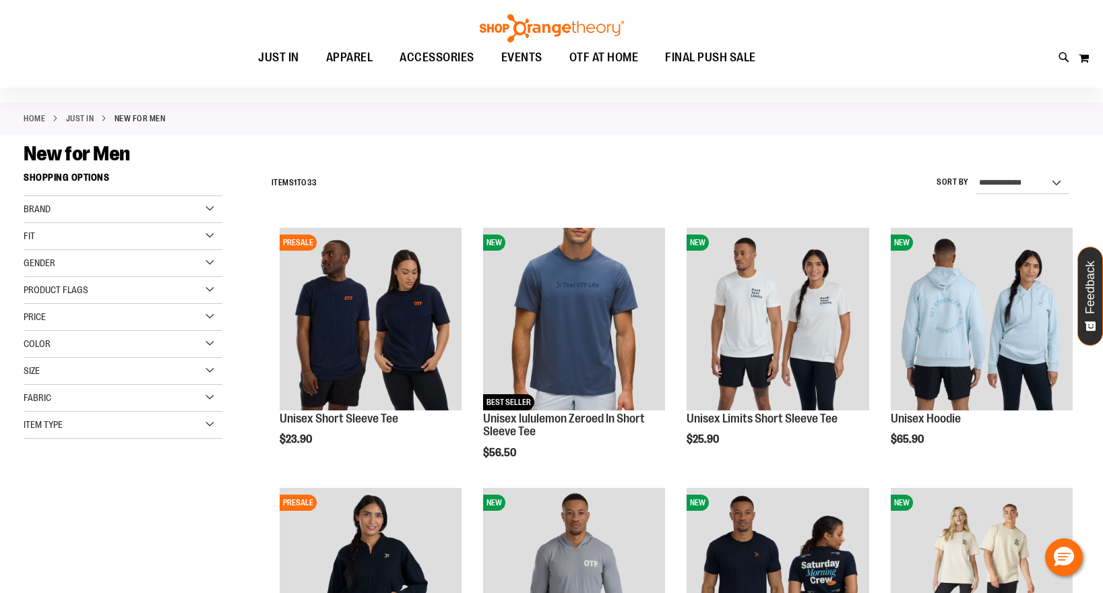
click at [205, 206] on div "Brand" at bounding box center [123, 209] width 199 height 27
click at [34, 277] on link "Orangetheory" at bounding box center [115, 279] width 191 height 14
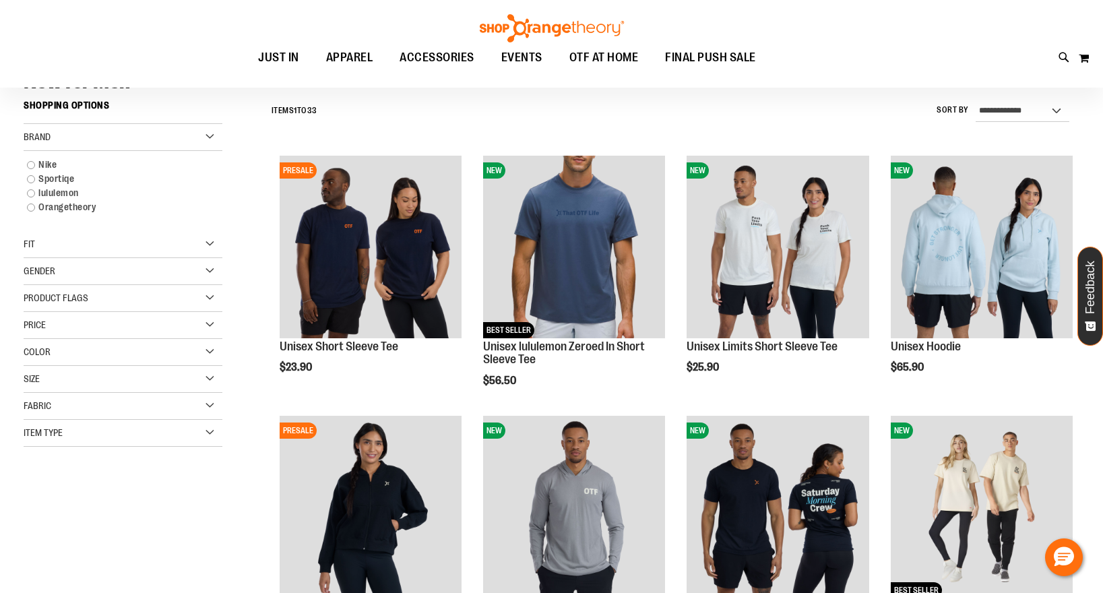
scroll to position [125, 0]
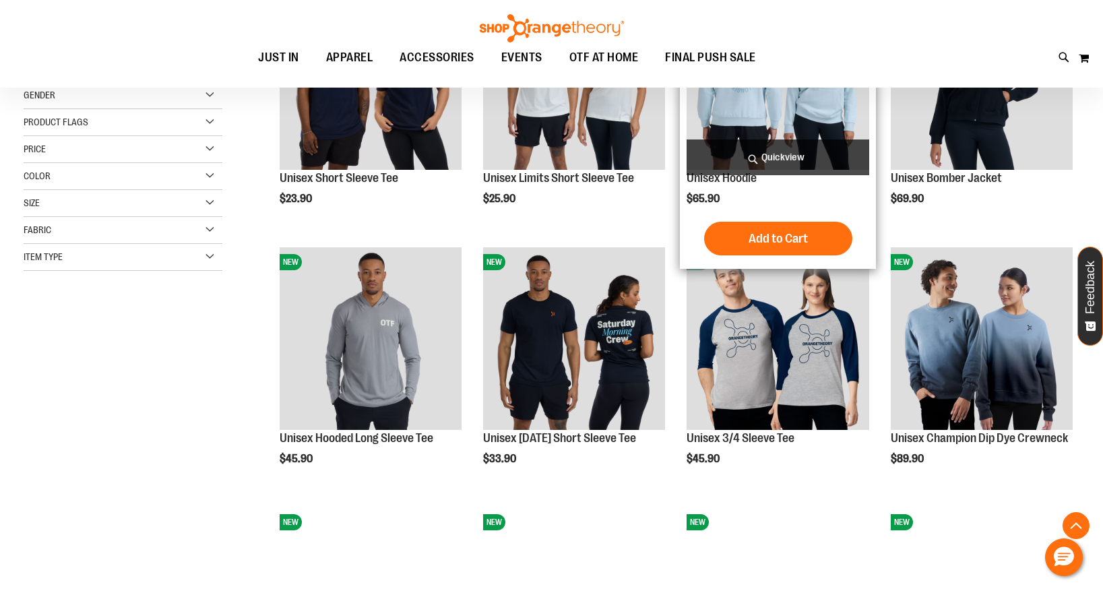
scroll to position [288, 0]
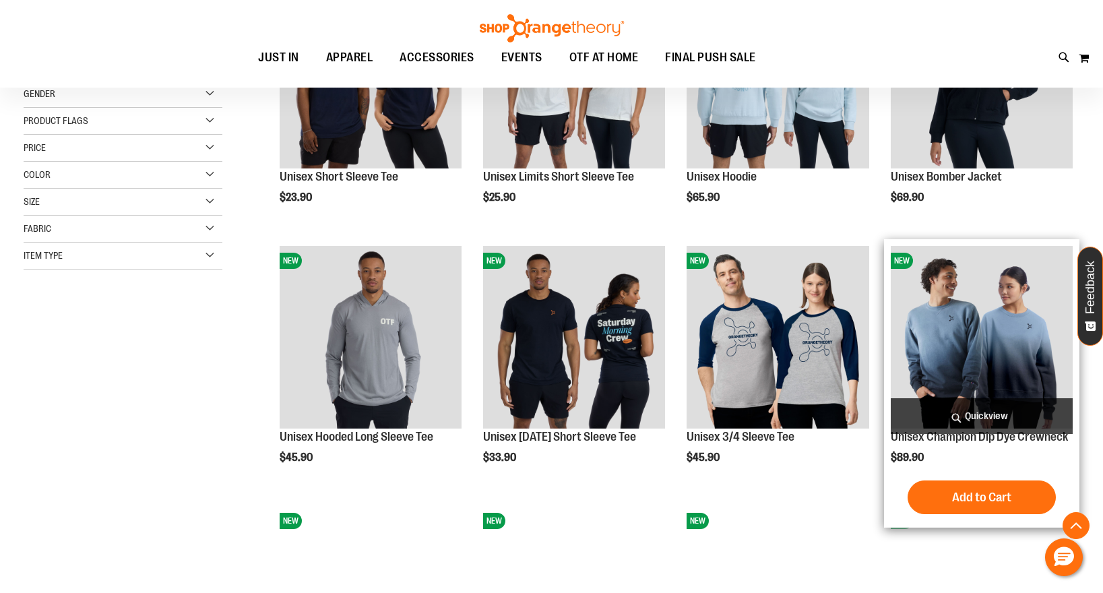
click at [991, 326] on img "product" at bounding box center [982, 337] width 182 height 182
click at [987, 507] on button "Add to Cart" at bounding box center [982, 497] width 148 height 34
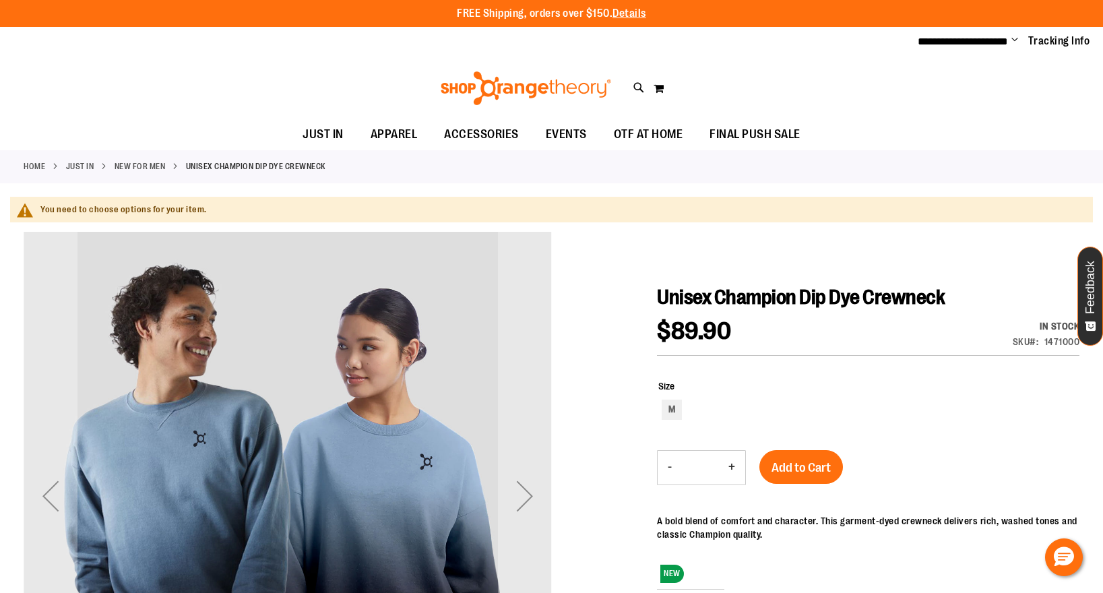
click at [1013, 42] on span "Change" at bounding box center [1014, 40] width 7 height 13
click at [933, 89] on link "Sign Out" at bounding box center [967, 91] width 118 height 26
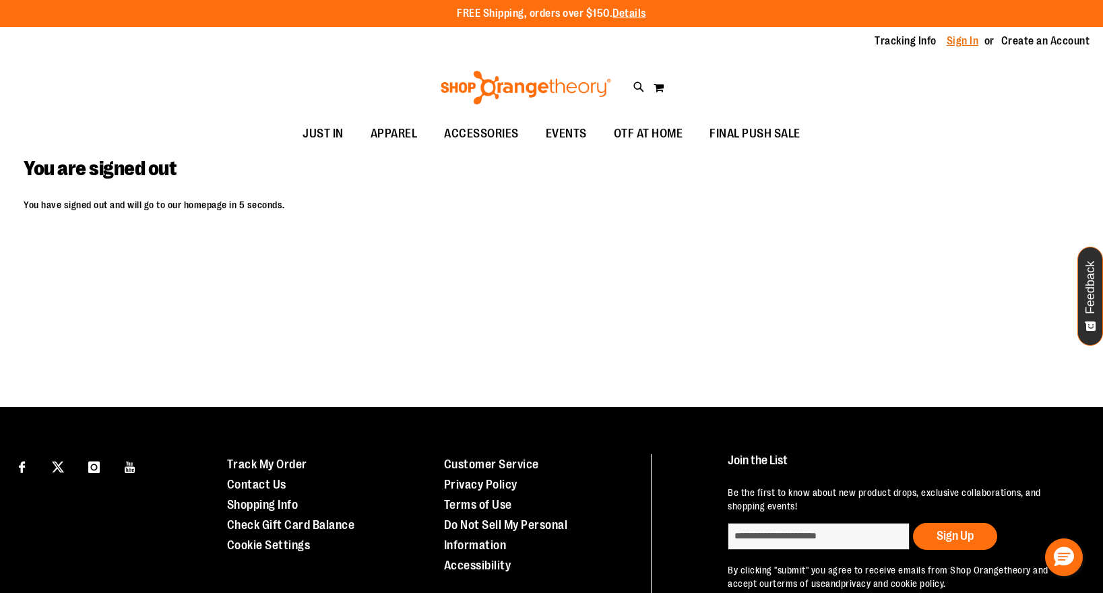
click at [971, 43] on link "Sign In" at bounding box center [963, 41] width 32 height 15
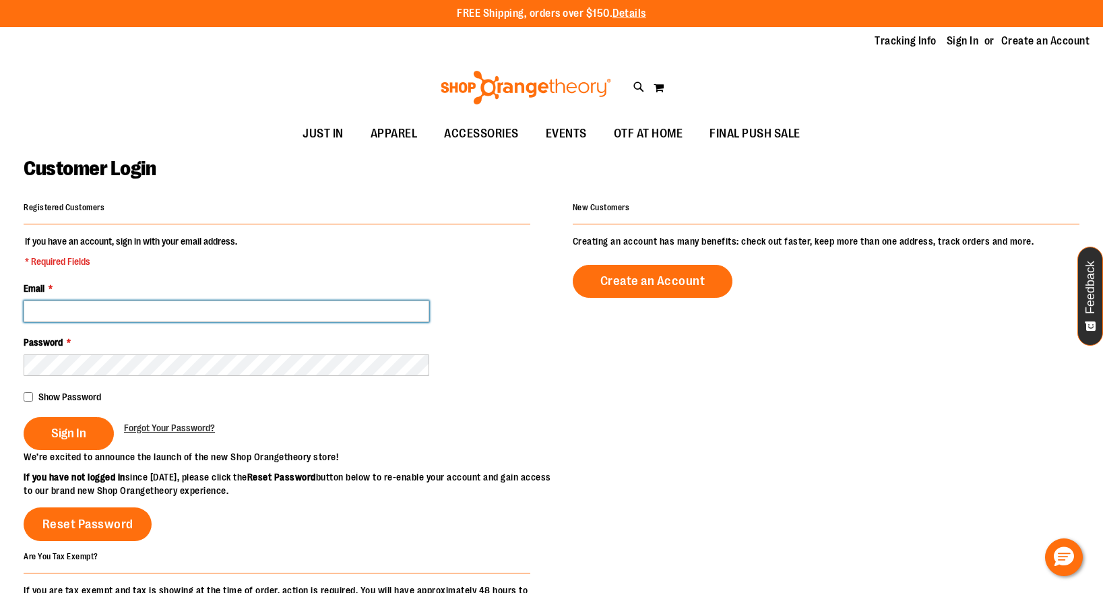
click at [110, 308] on input "Email *" at bounding box center [227, 312] width 406 height 22
type input "**********"
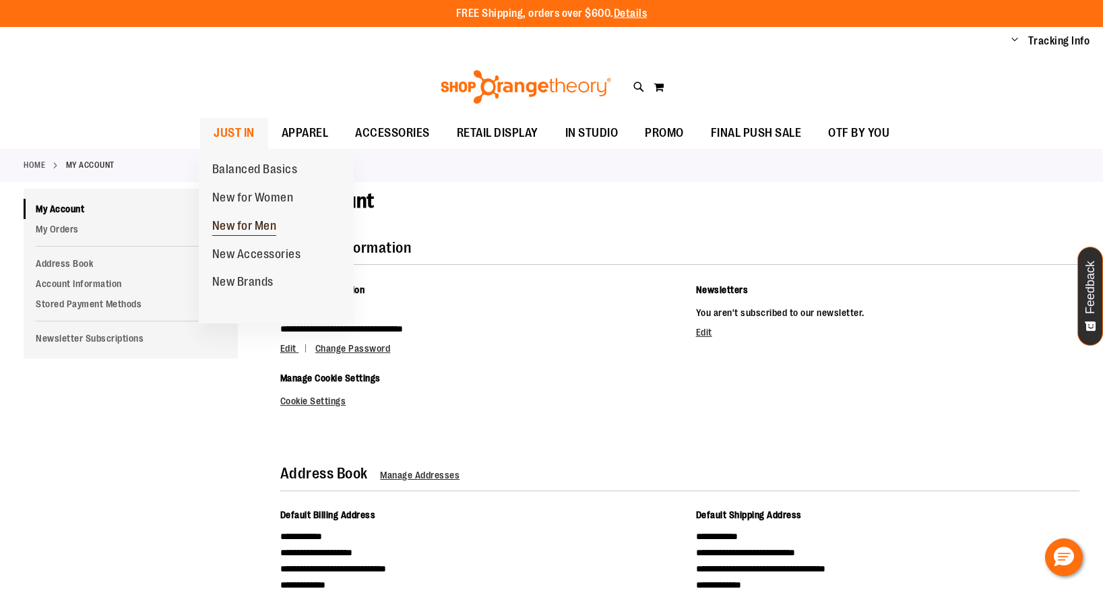
click at [246, 224] on span "New for Men" at bounding box center [244, 227] width 65 height 17
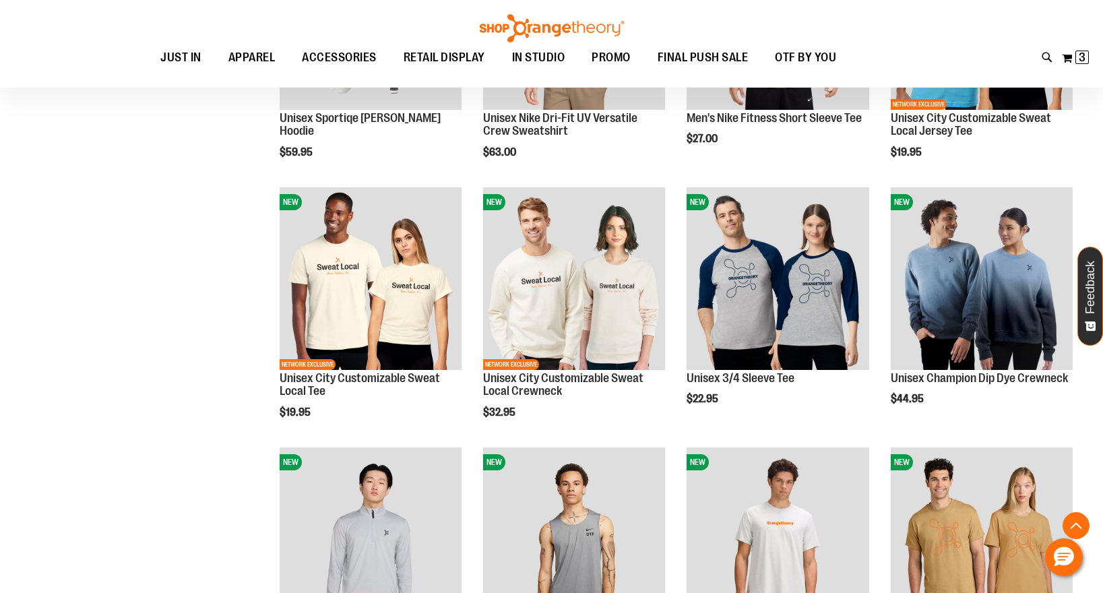
scroll to position [1131, 0]
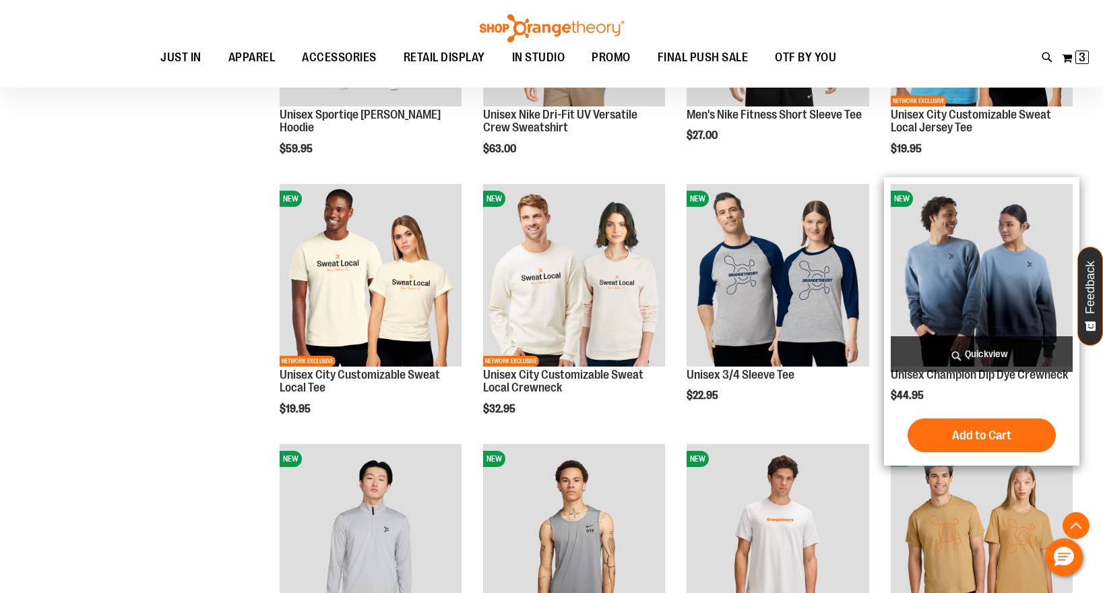
click at [1008, 276] on img "product" at bounding box center [982, 275] width 182 height 182
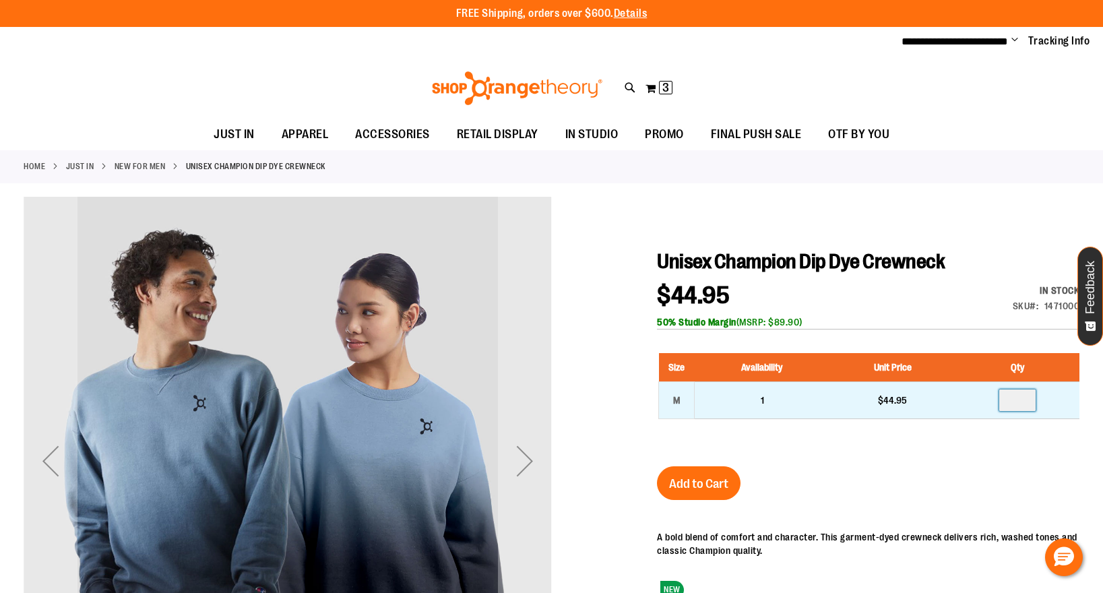
click at [1028, 404] on input "number" at bounding box center [1017, 400] width 36 height 22
type input "*"
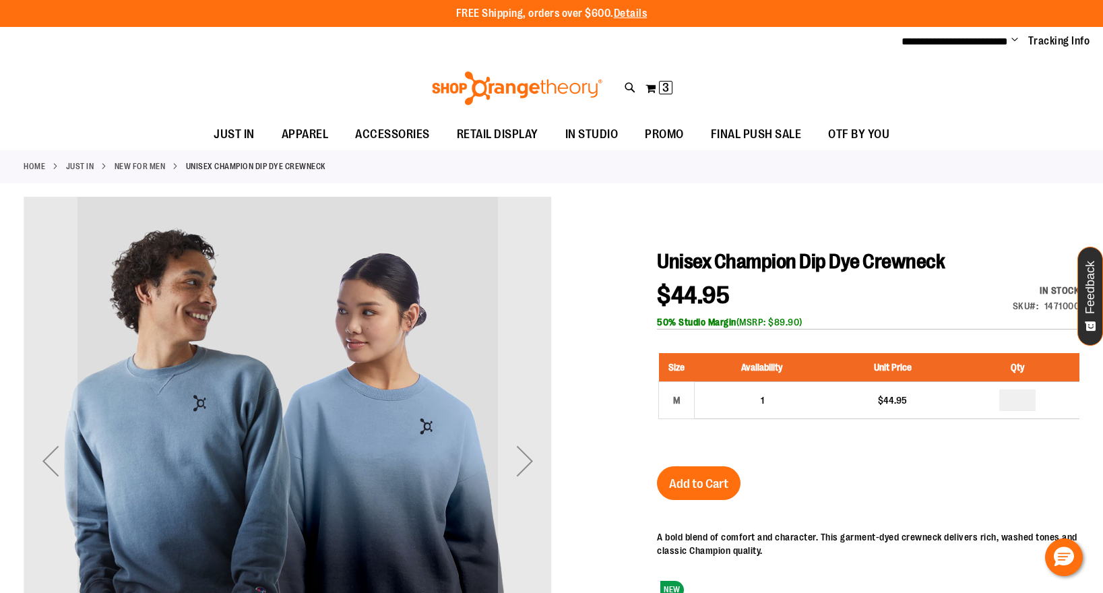
click at [971, 458] on div "Unisex Champion Dip Dye Crewneck $44.95 In stock Only %1 left SKU 1471000 50% S…" at bounding box center [868, 527] width 423 height 557
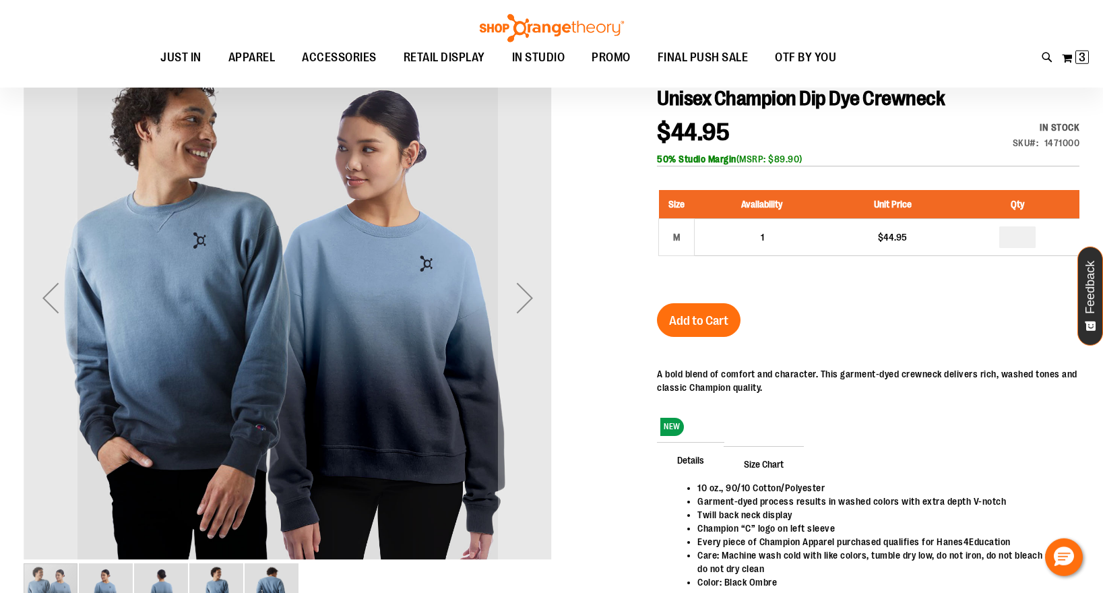
scroll to position [10, 0]
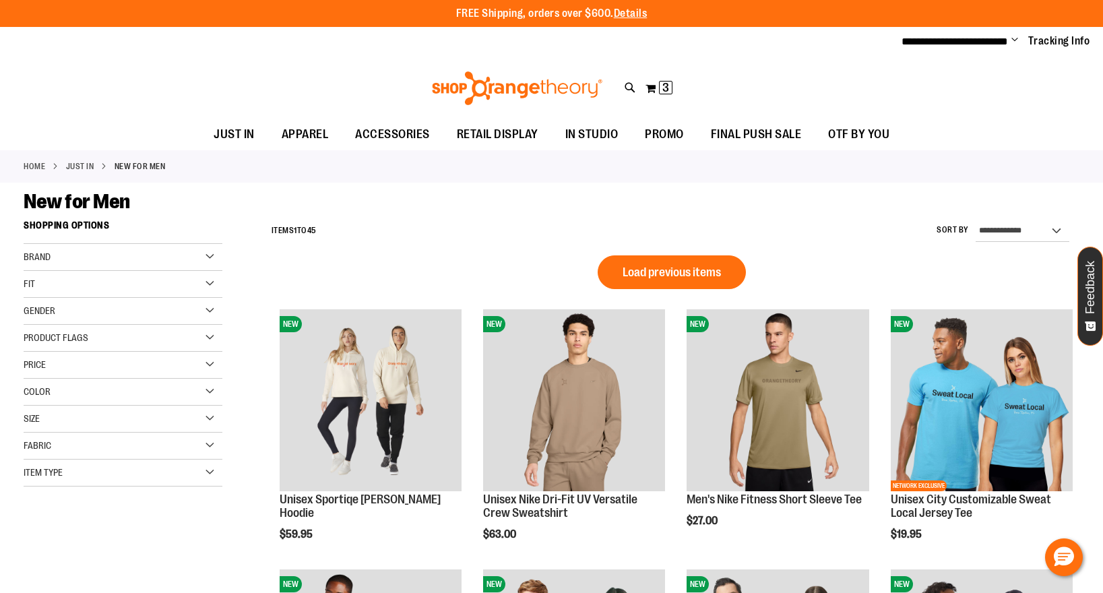
click at [210, 257] on div "Brand" at bounding box center [123, 257] width 199 height 27
click at [32, 323] on link "Orangetheory" at bounding box center [115, 327] width 191 height 14
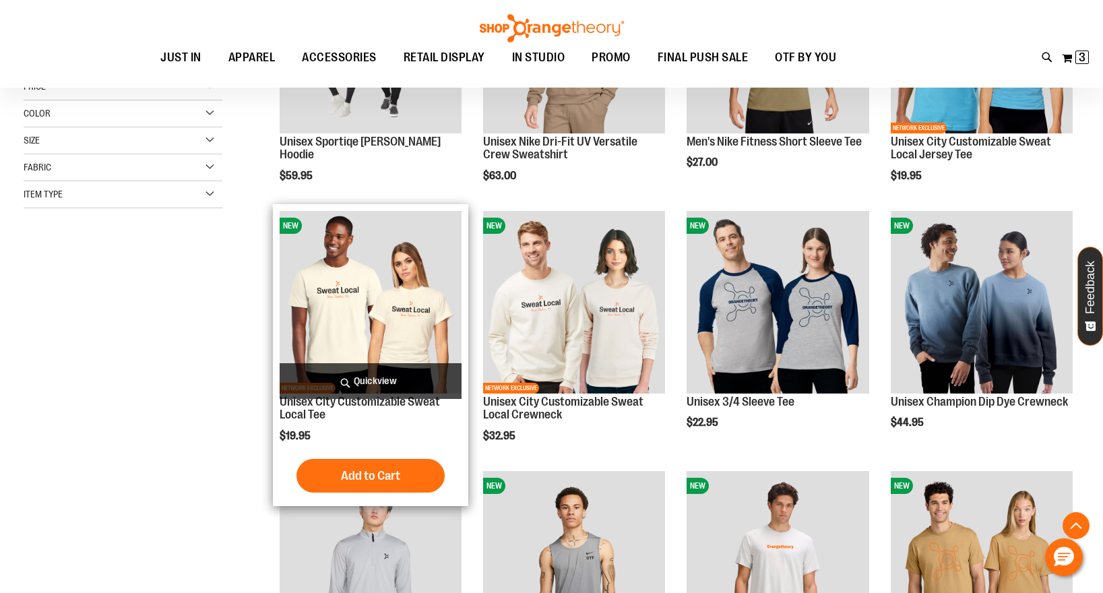
scroll to position [213, 0]
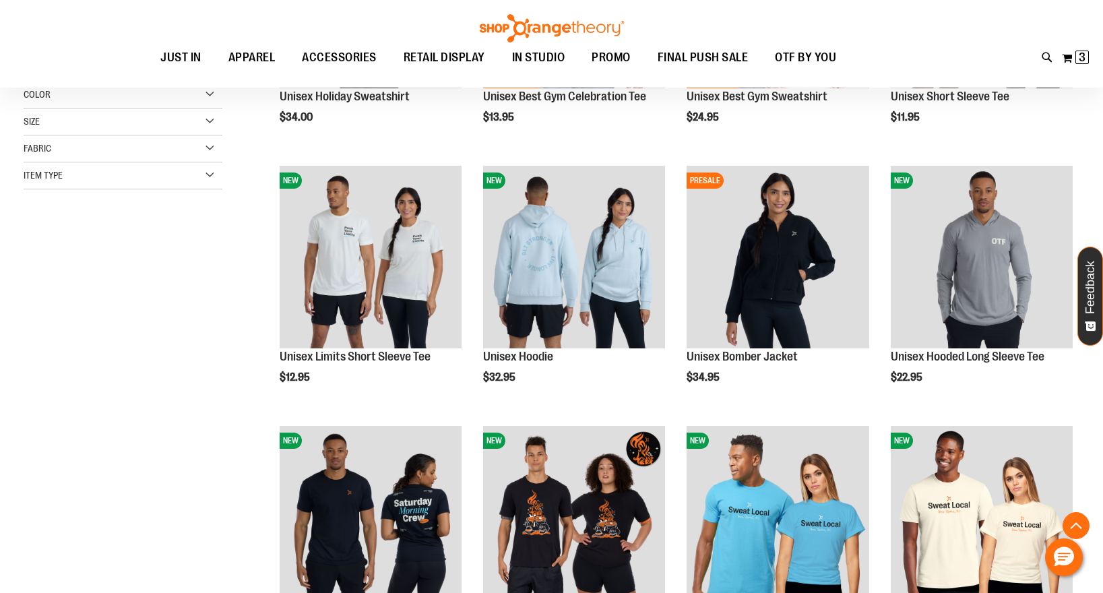
scroll to position [227, 0]
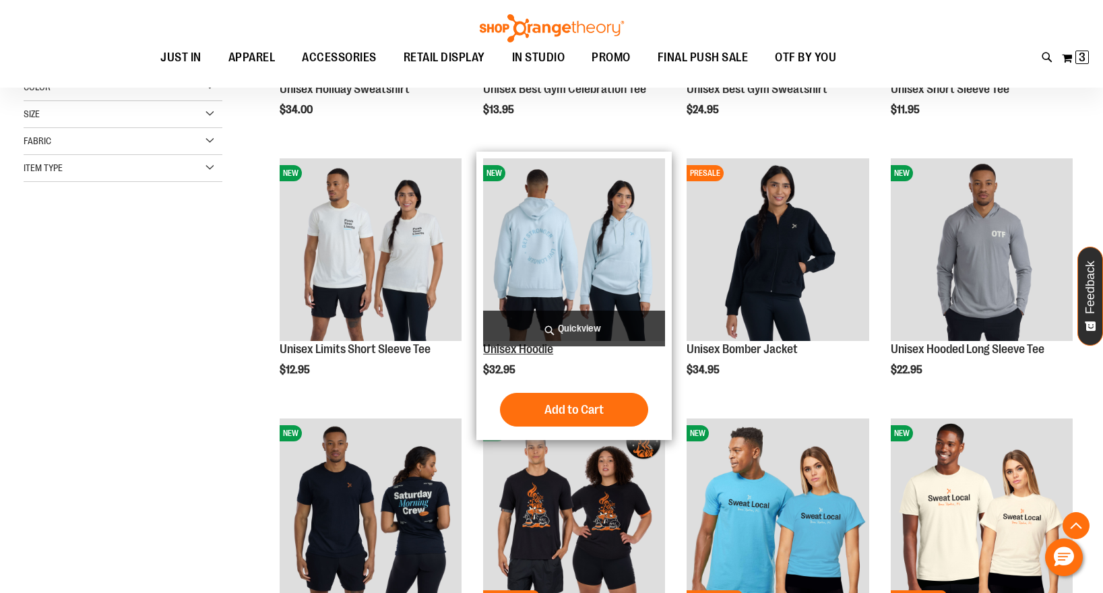
click at [539, 351] on link "Unisex Hoodie" at bounding box center [518, 348] width 70 height 13
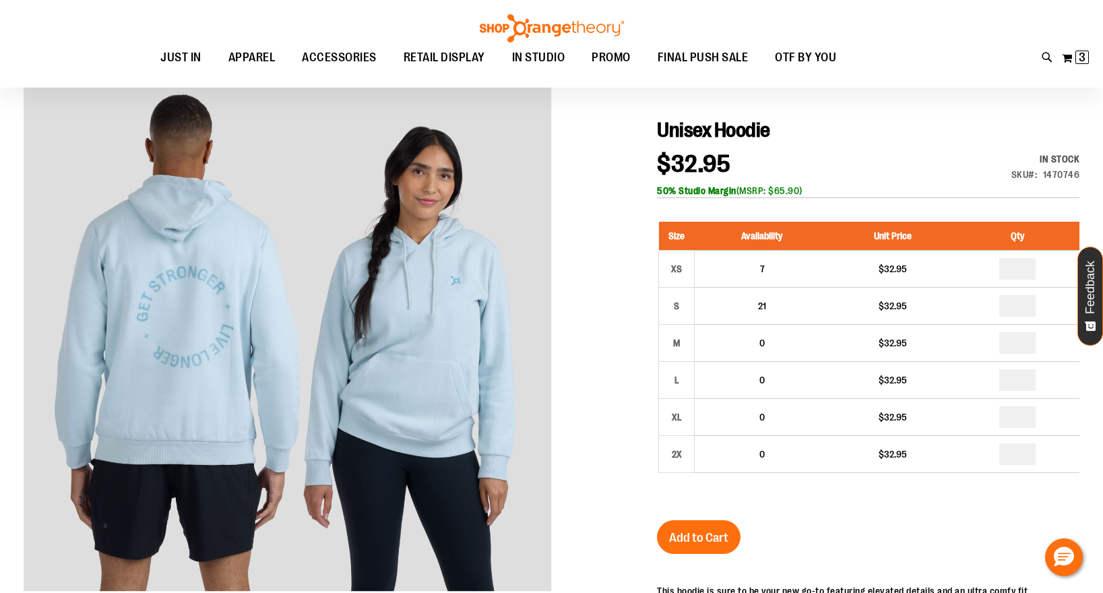
scroll to position [131, 0]
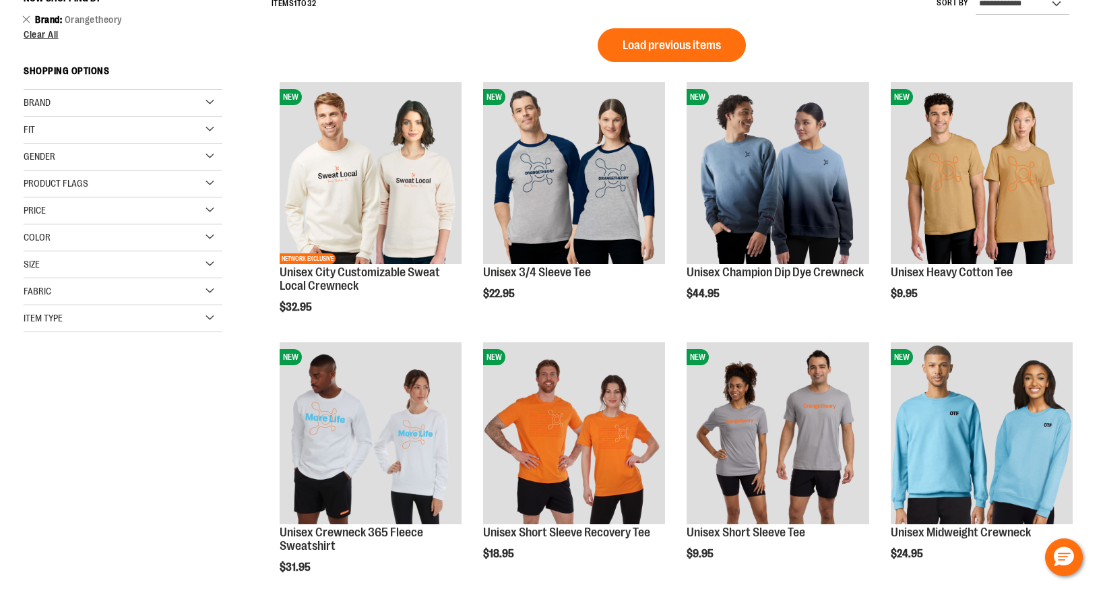
scroll to position [227, 0]
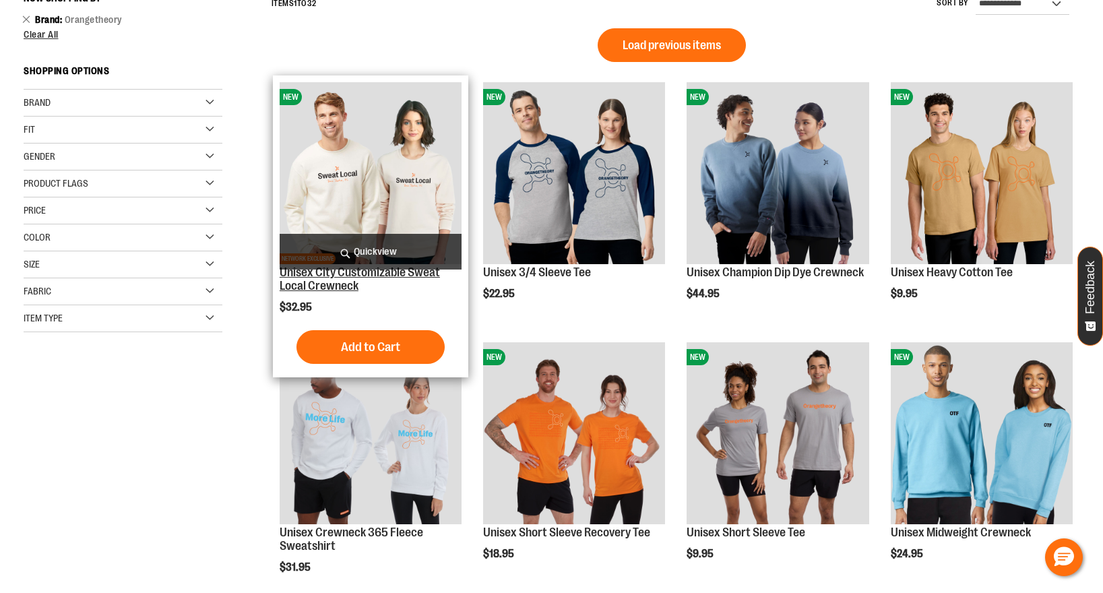
click at [346, 273] on link "Unisex City Customizable Sweat Local Crewneck" at bounding box center [360, 279] width 160 height 27
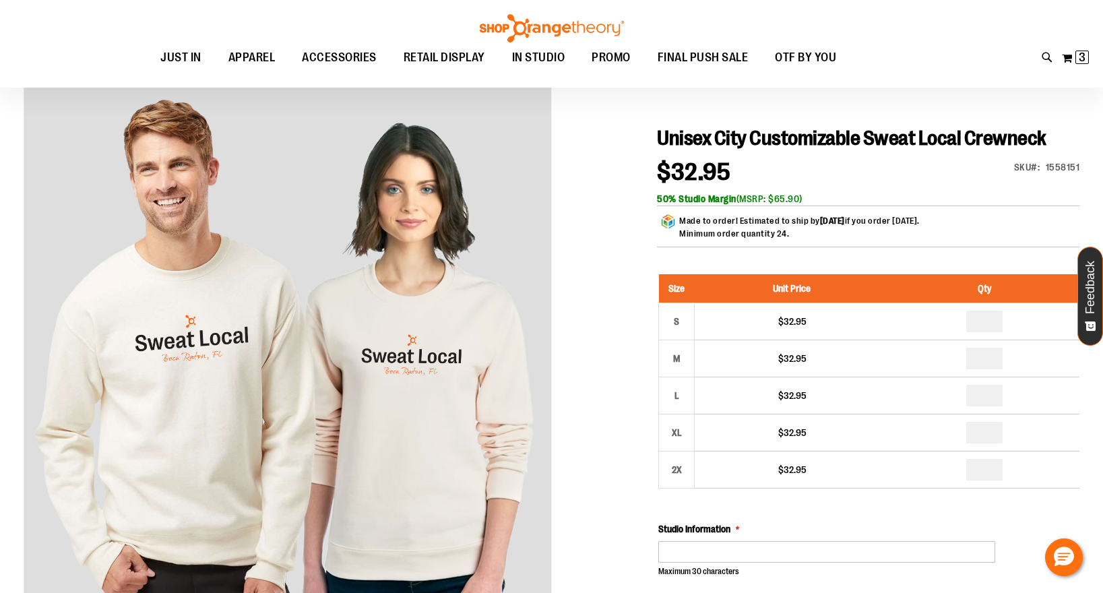
scroll to position [119, 0]
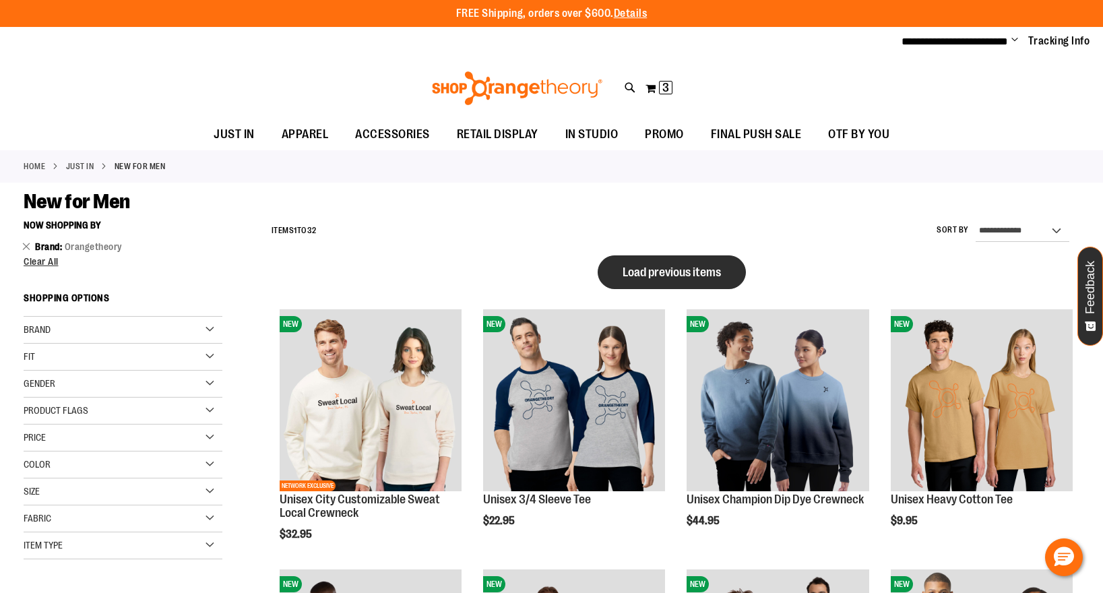
click at [652, 269] on span "Load previous items" at bounding box center [672, 272] width 98 height 13
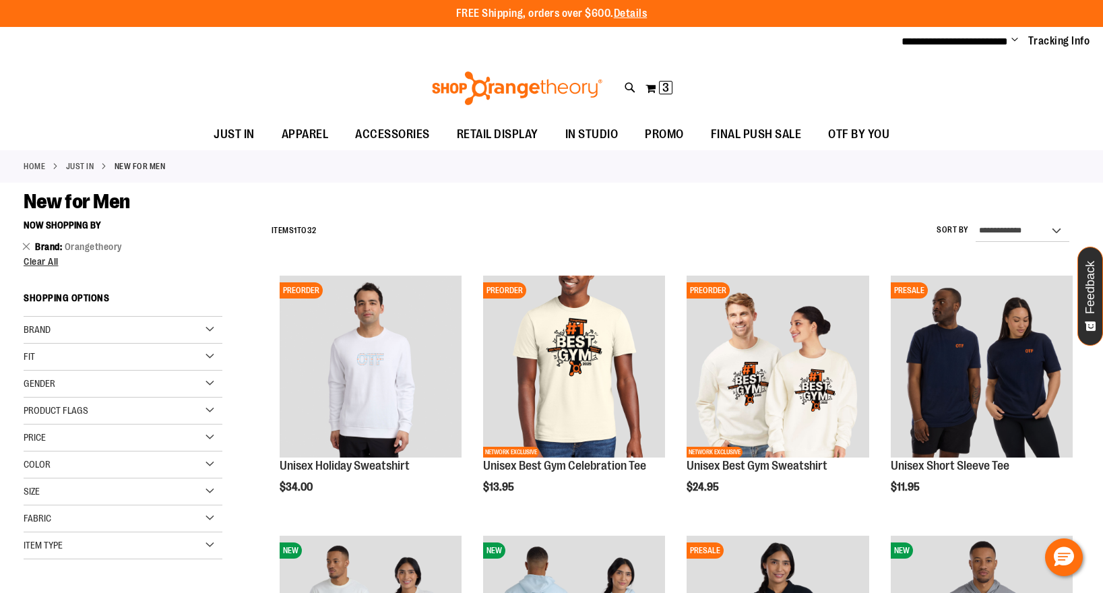
click at [503, 216] on div "**********" at bounding box center [672, 231] width 815 height 35
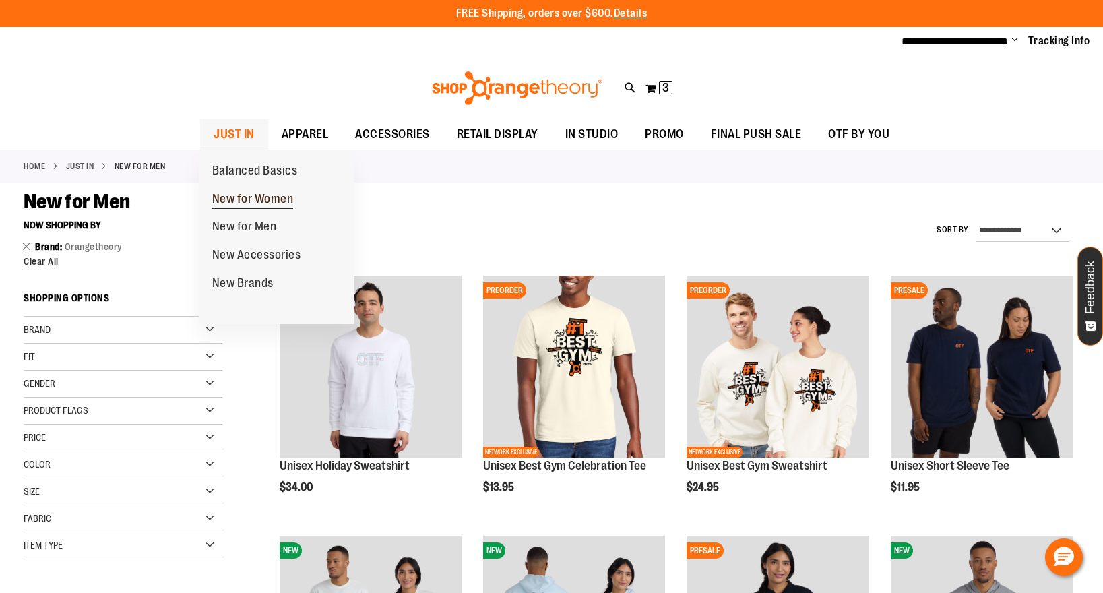
click at [240, 199] on span "New for Women" at bounding box center [253, 200] width 82 height 17
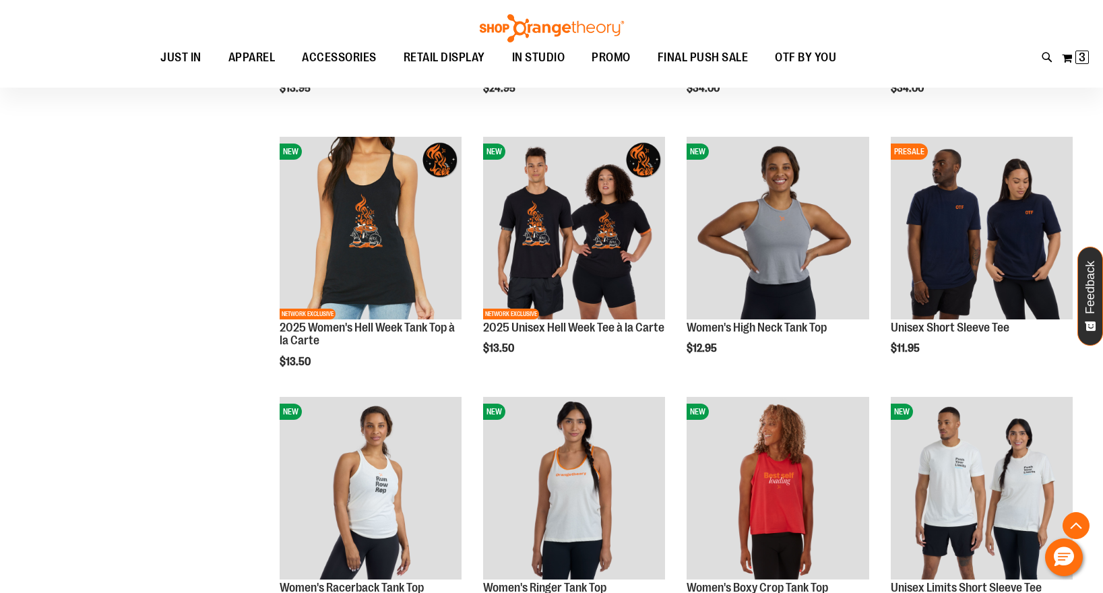
scroll to position [408, 0]
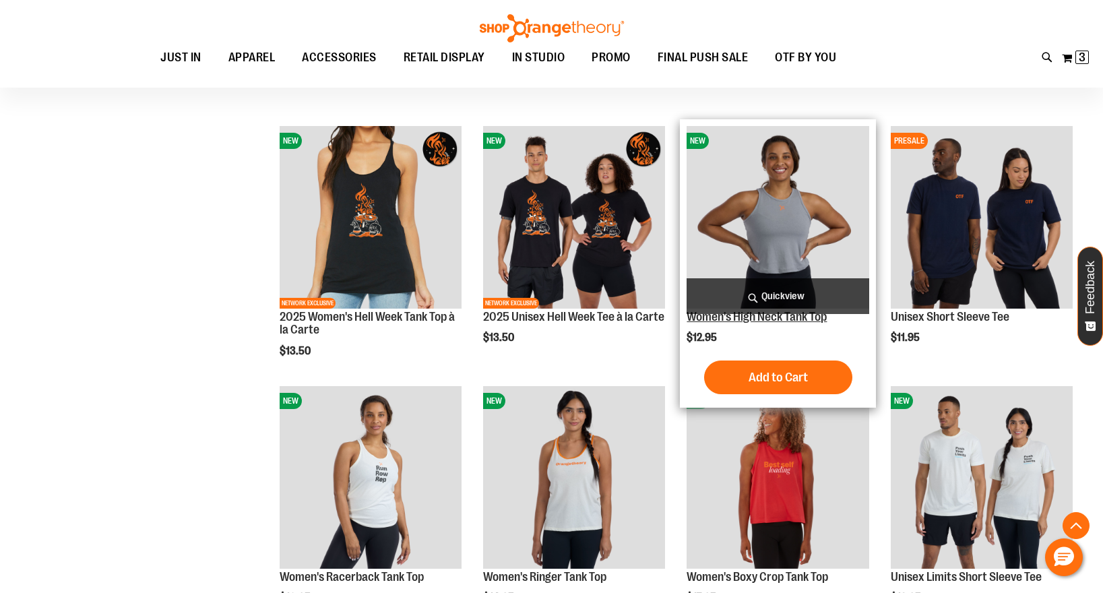
click at [772, 316] on link "Women's High Neck Tank Top" at bounding box center [757, 316] width 140 height 13
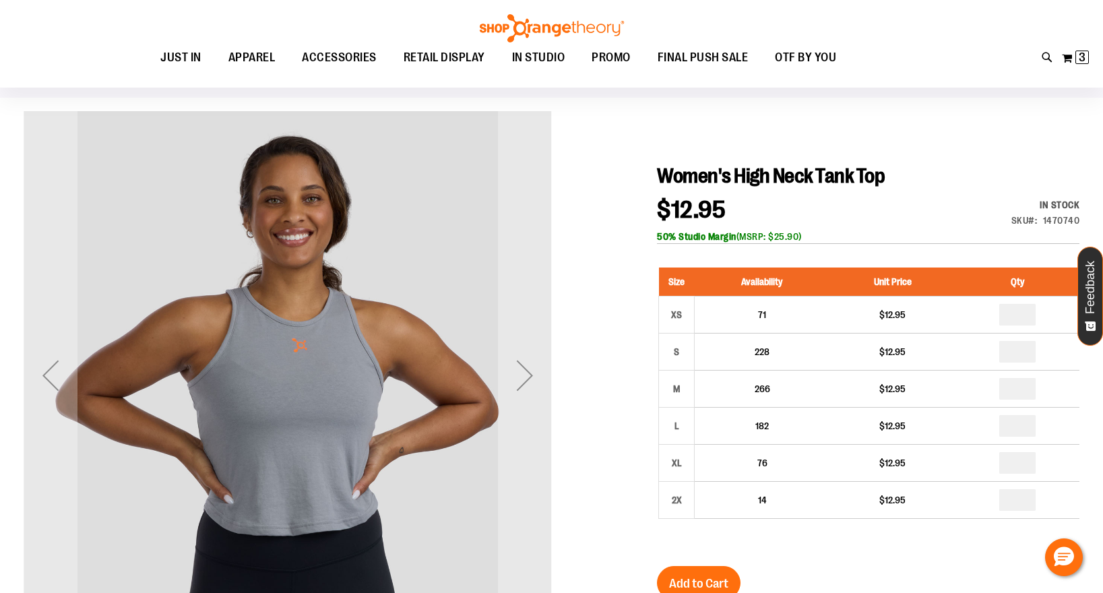
scroll to position [121, 0]
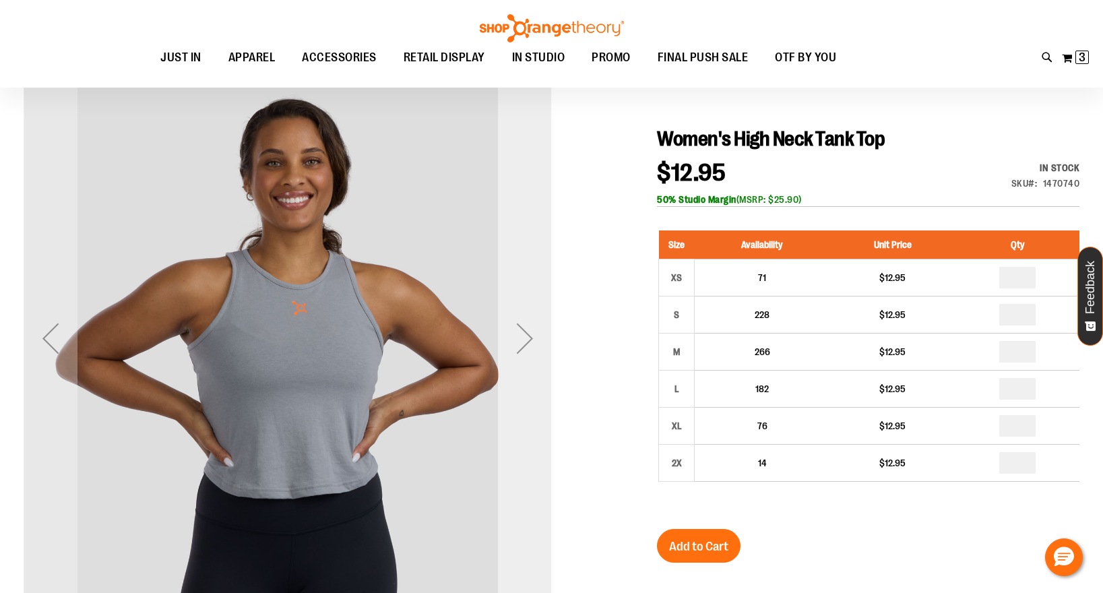
click at [530, 343] on div "Next" at bounding box center [525, 338] width 54 height 54
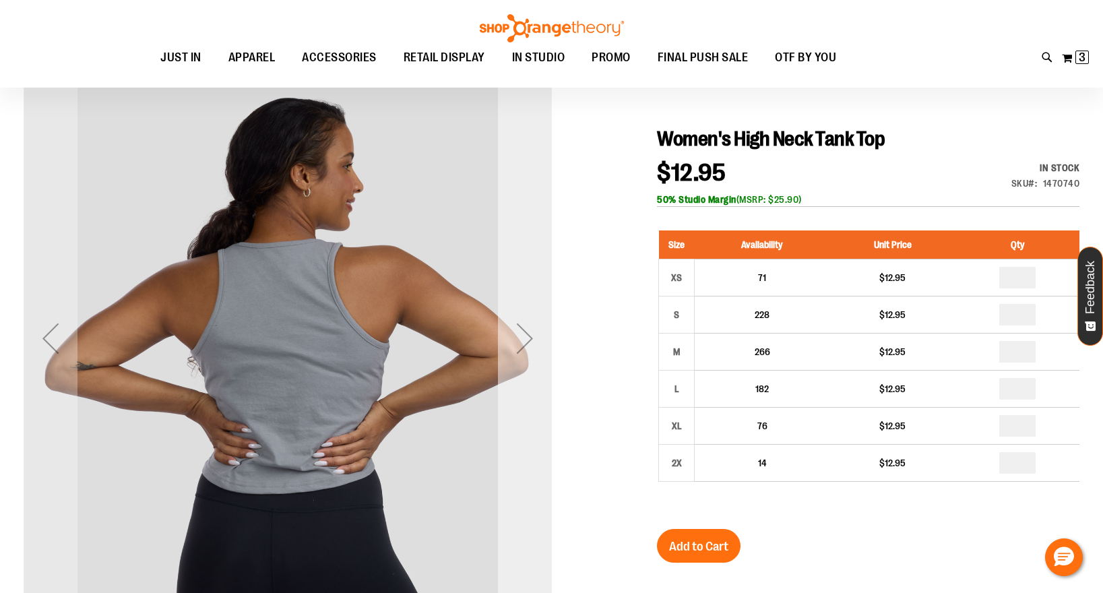
click at [530, 343] on div "Next" at bounding box center [525, 338] width 54 height 54
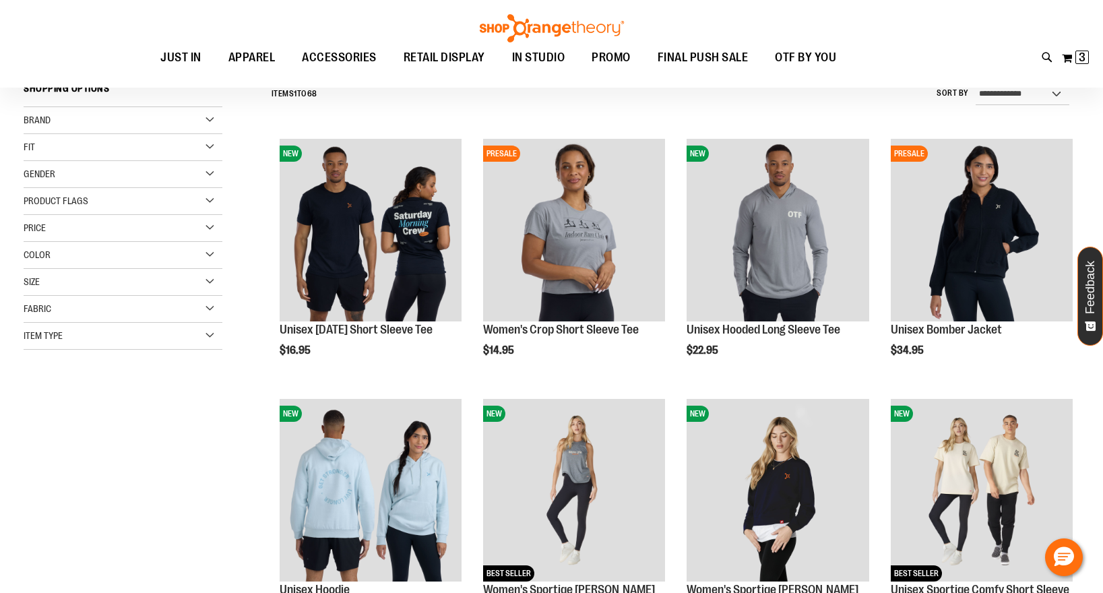
scroll to position [131, 0]
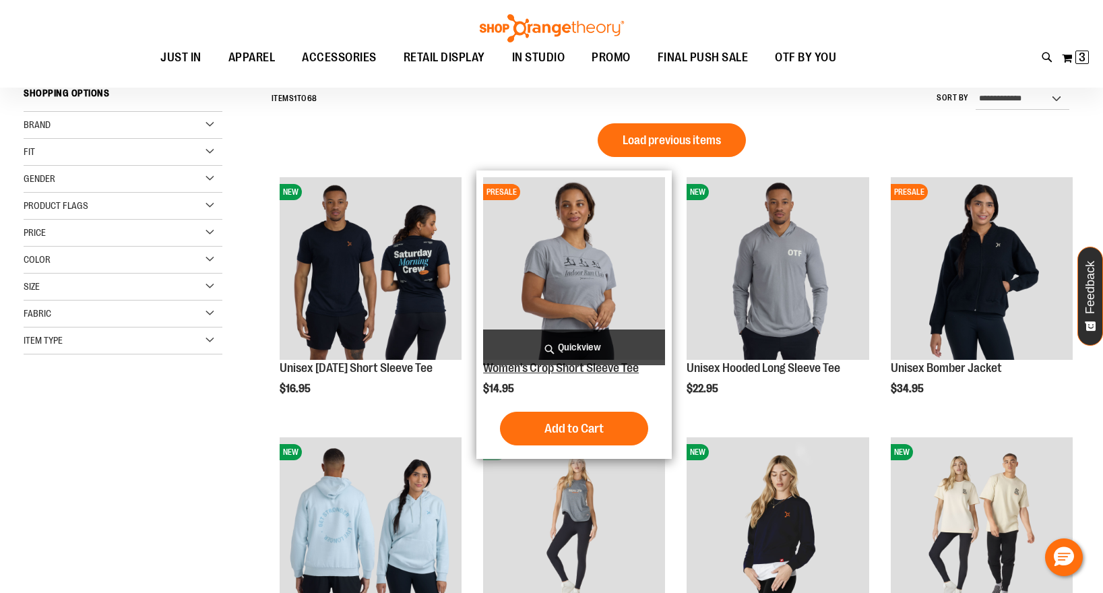
click at [507, 371] on link "Women's Crop Short Sleeve Tee" at bounding box center [561, 367] width 156 height 13
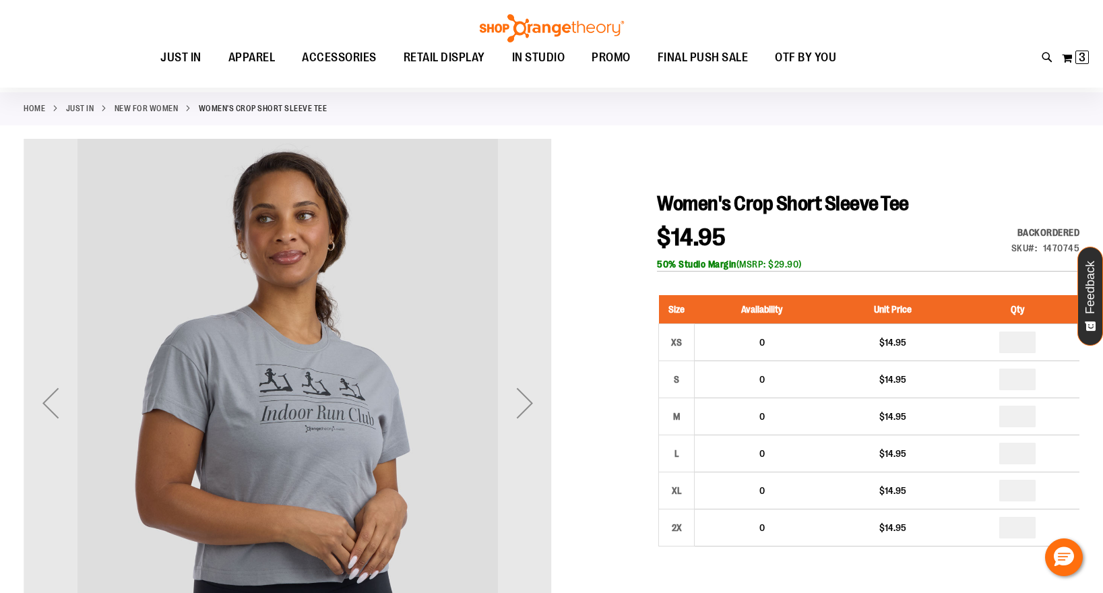
scroll to position [139, 0]
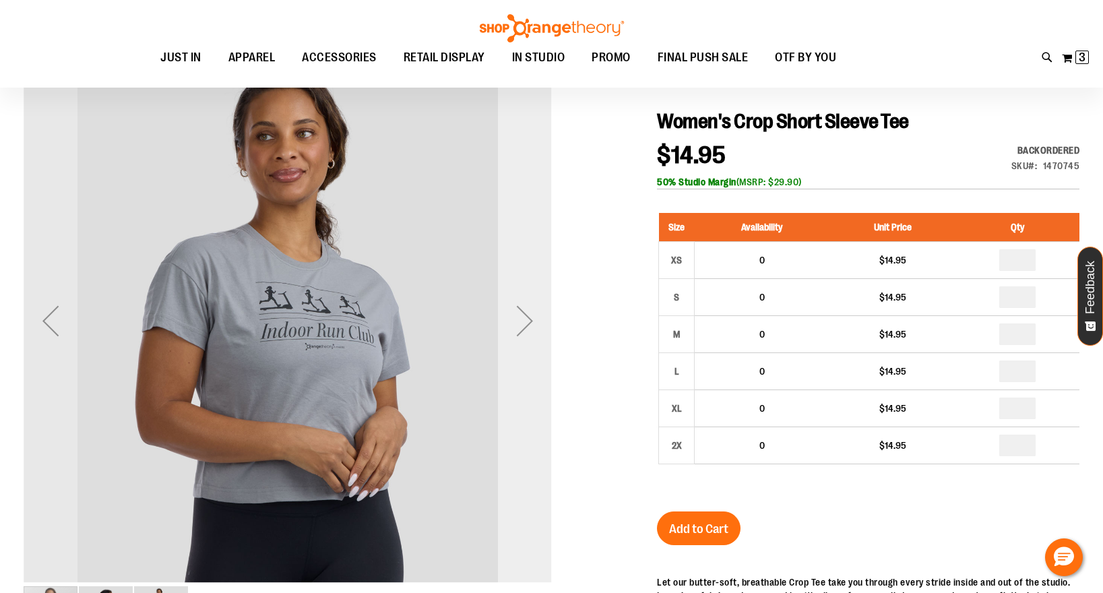
click at [525, 317] on div "Next" at bounding box center [525, 321] width 54 height 54
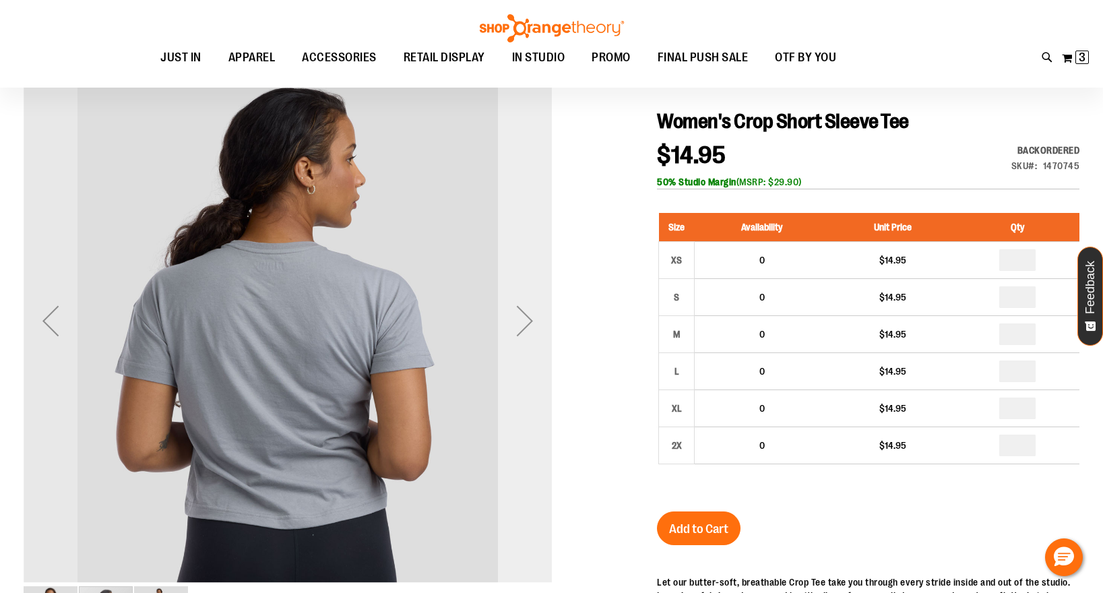
click at [525, 317] on div "Next" at bounding box center [525, 321] width 54 height 54
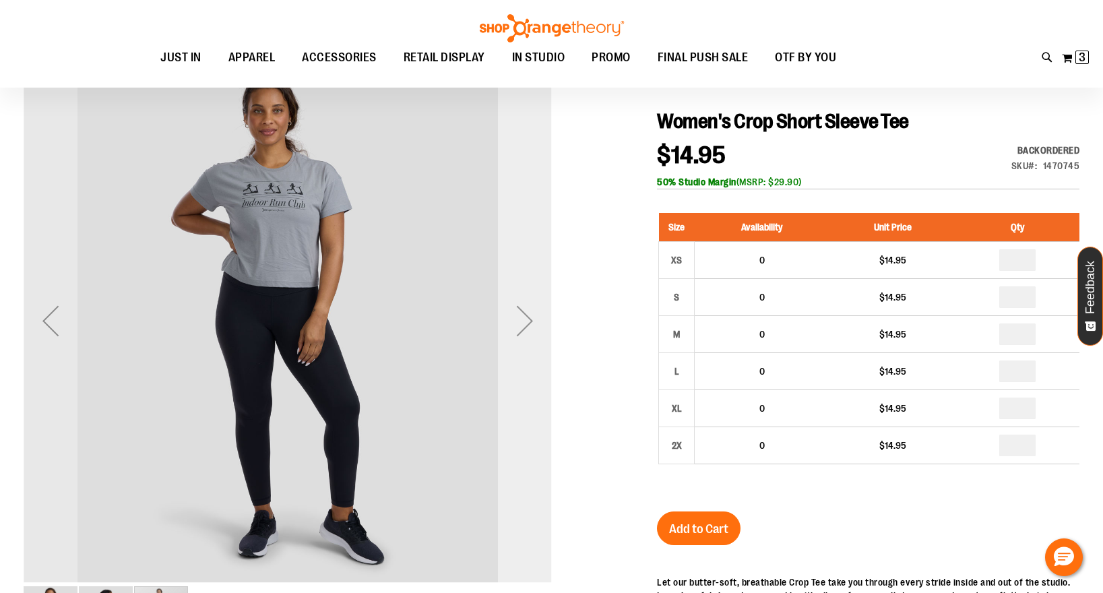
click at [524, 317] on div "Next" at bounding box center [525, 321] width 54 height 54
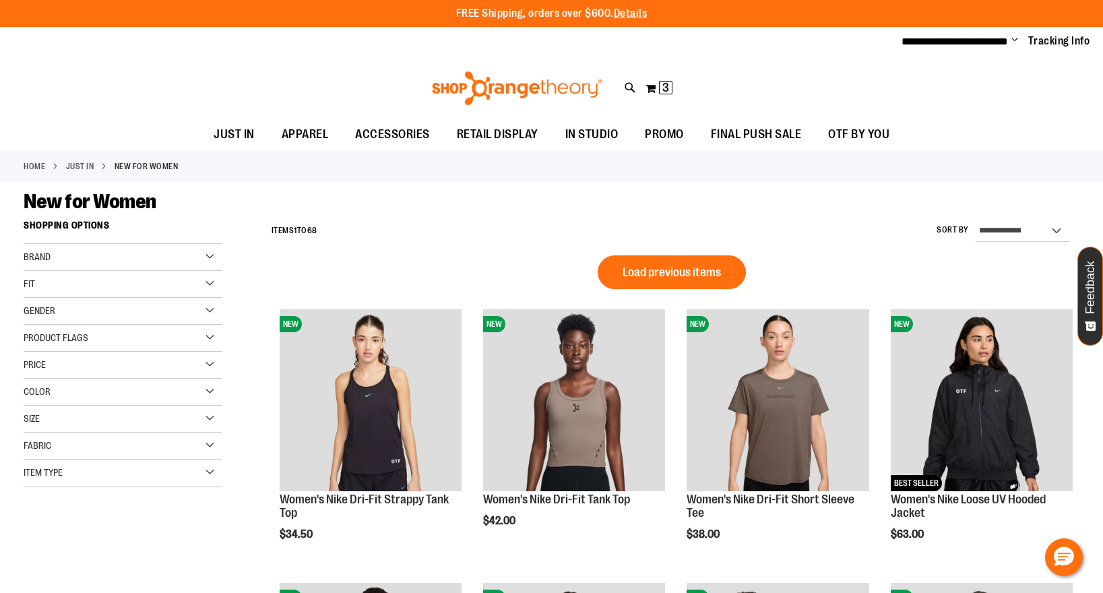
click at [161, 253] on div "Brand" at bounding box center [123, 257] width 199 height 27
click at [31, 324] on link "Orangetheory" at bounding box center [115, 327] width 191 height 14
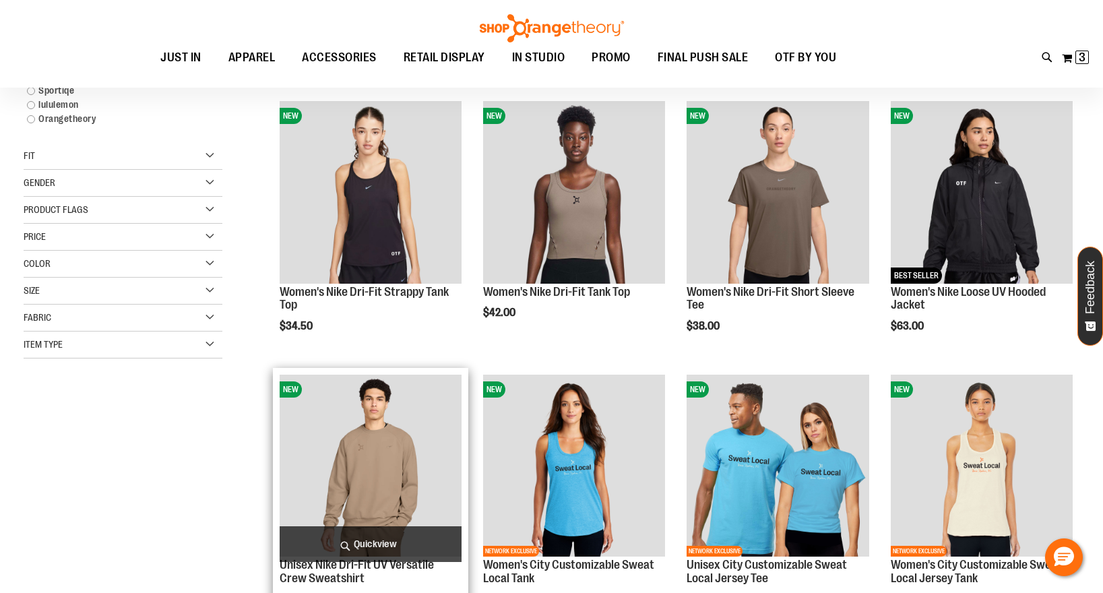
scroll to position [213, 0]
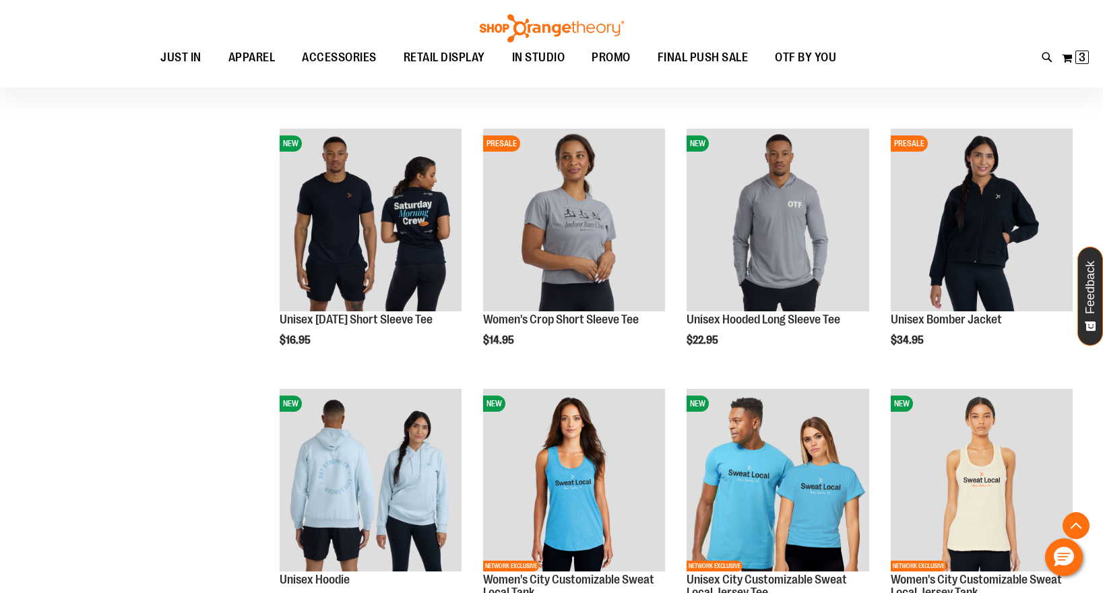
scroll to position [929, 0]
